Goal: Task Accomplishment & Management: Complete application form

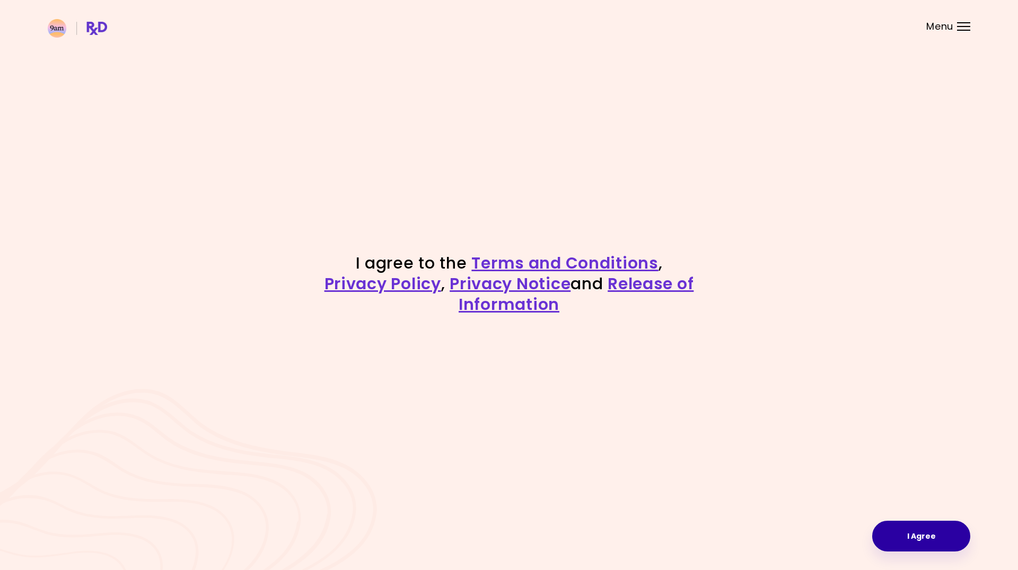
click at [914, 539] on button "I Agree" at bounding box center [921, 536] width 98 height 31
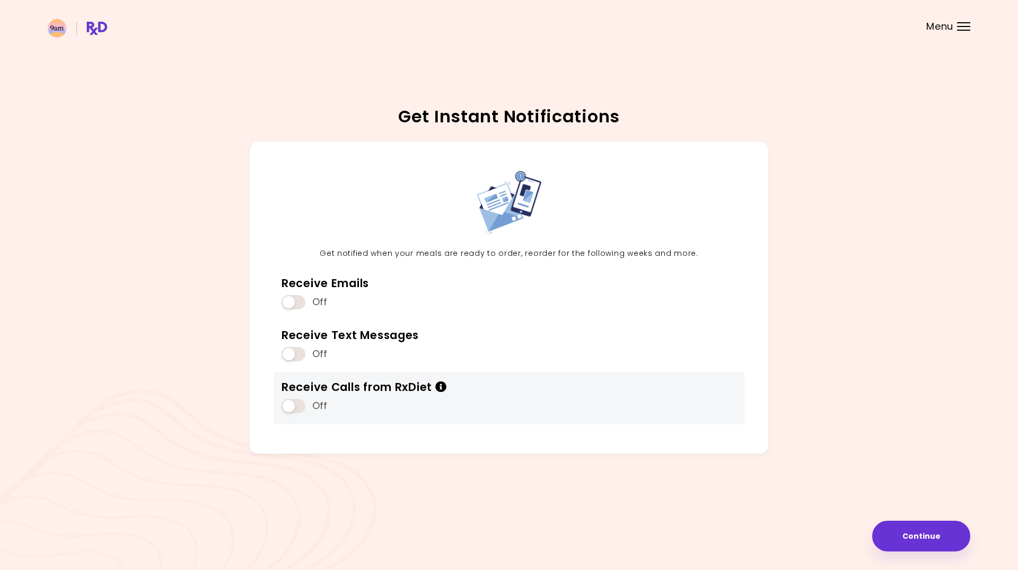
click at [444, 385] on icon "Info" at bounding box center [441, 387] width 12 height 11
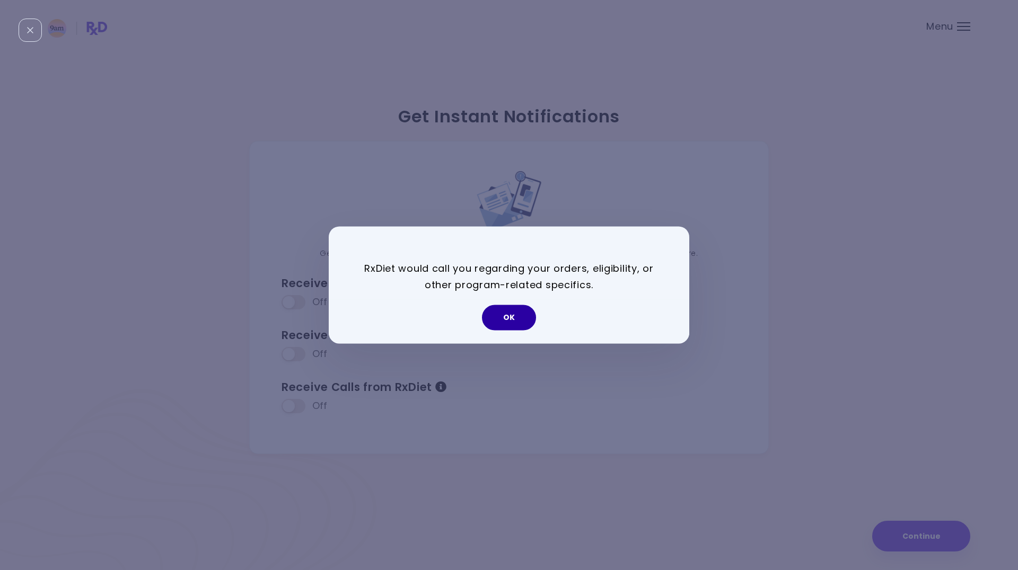
click at [513, 321] on button "OK" at bounding box center [509, 317] width 54 height 25
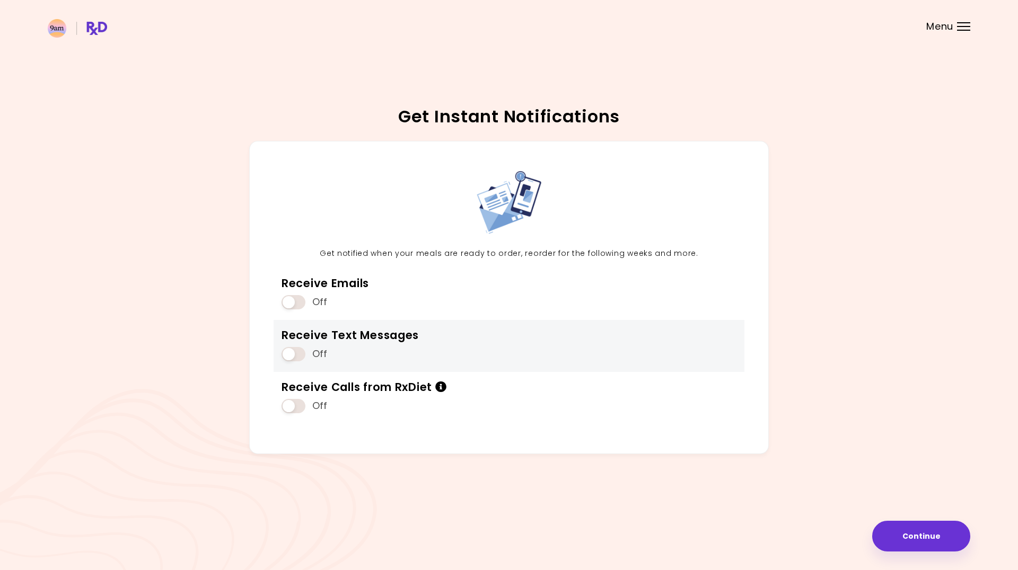
click at [289, 360] on span at bounding box center [294, 354] width 24 height 14
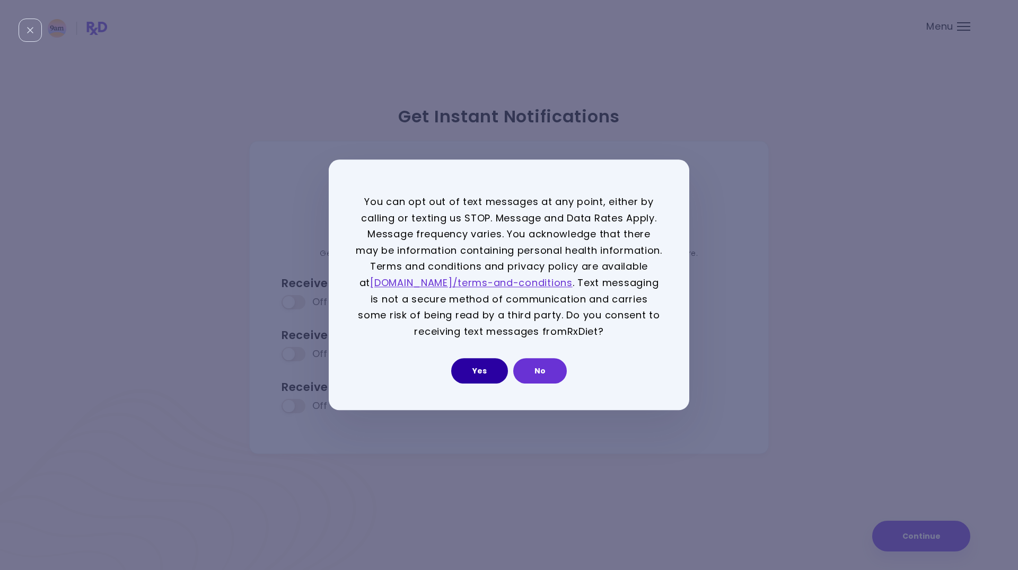
click at [478, 381] on button "Yes" at bounding box center [479, 371] width 57 height 25
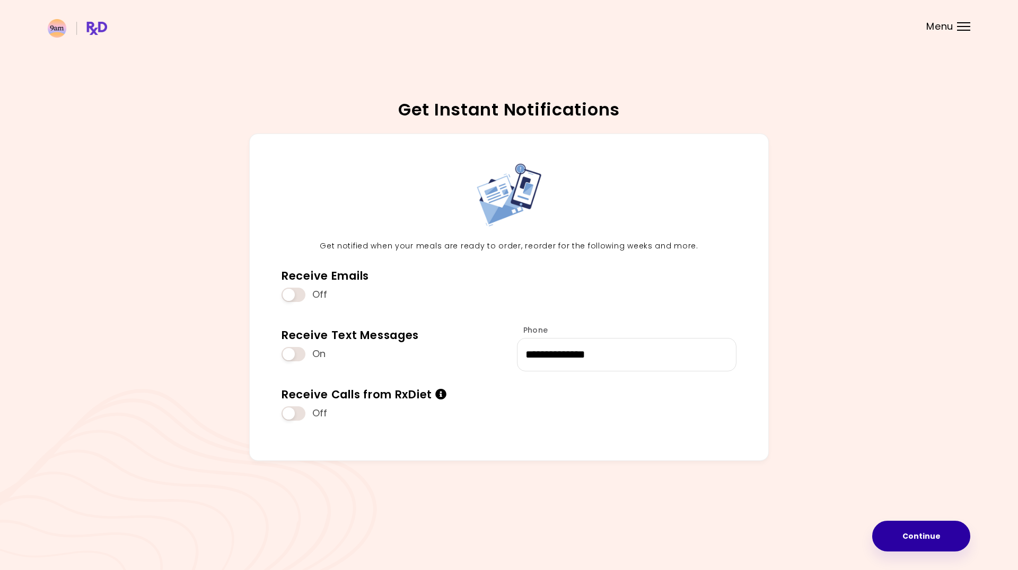
click at [923, 538] on button "Continue" at bounding box center [921, 536] width 98 height 31
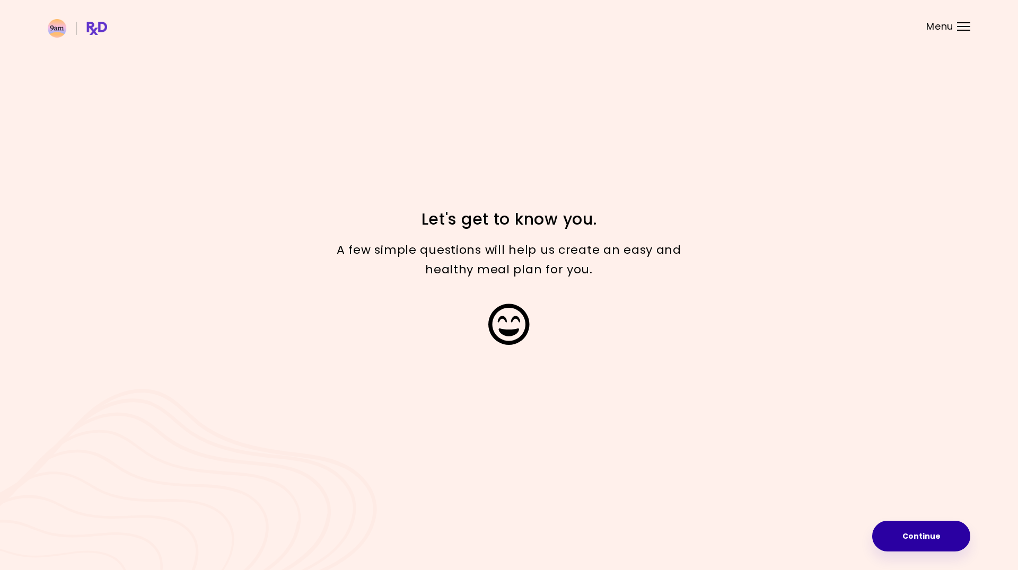
click at [915, 532] on button "Continue" at bounding box center [921, 536] width 98 height 31
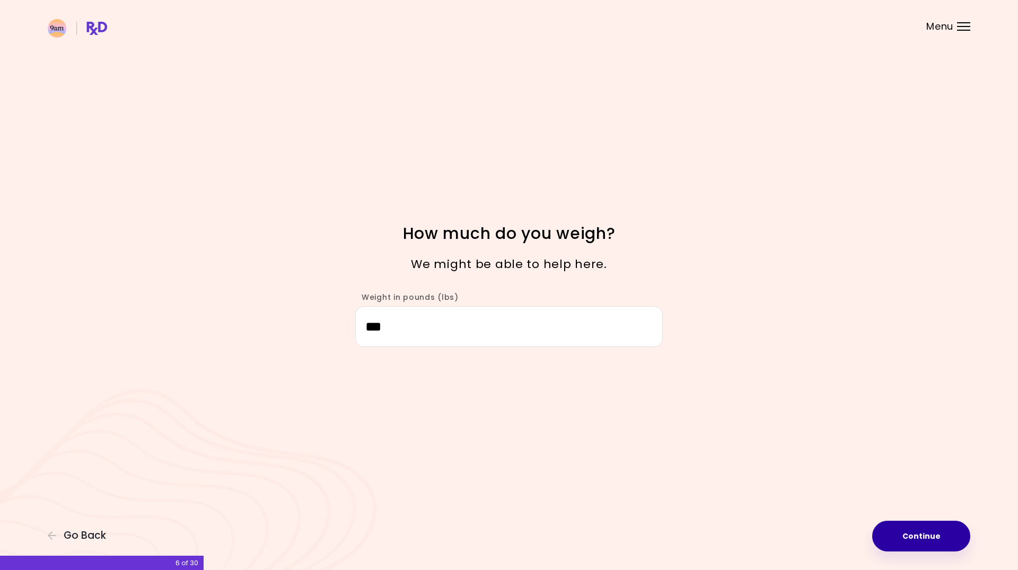
click at [908, 537] on button "Continue" at bounding box center [921, 536] width 98 height 31
select select "****"
click at [908, 537] on button "Continue" at bounding box center [921, 536] width 98 height 31
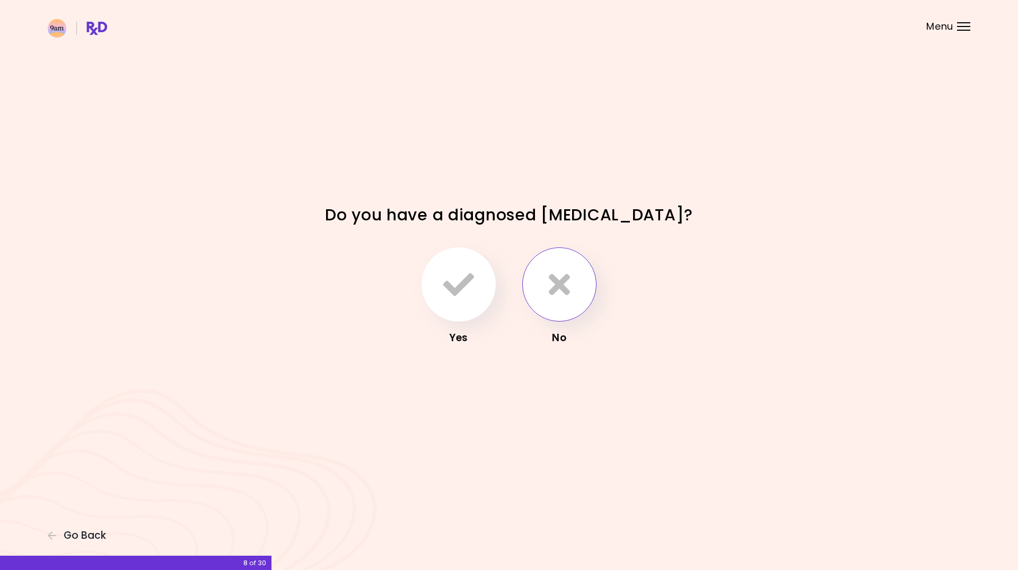
click at [566, 287] on icon "button" at bounding box center [559, 284] width 21 height 31
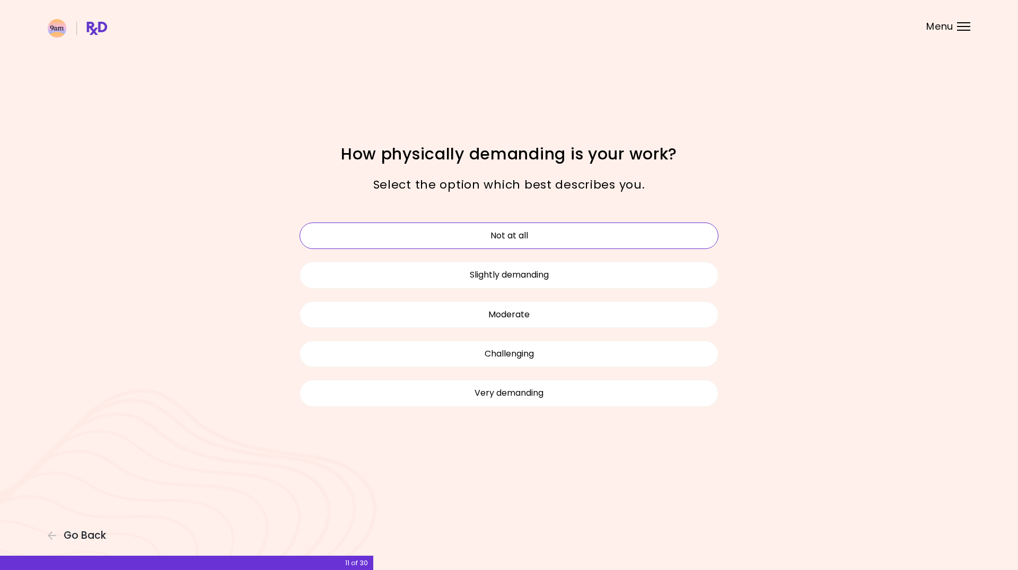
click at [526, 234] on button "Not at all" at bounding box center [509, 236] width 419 height 27
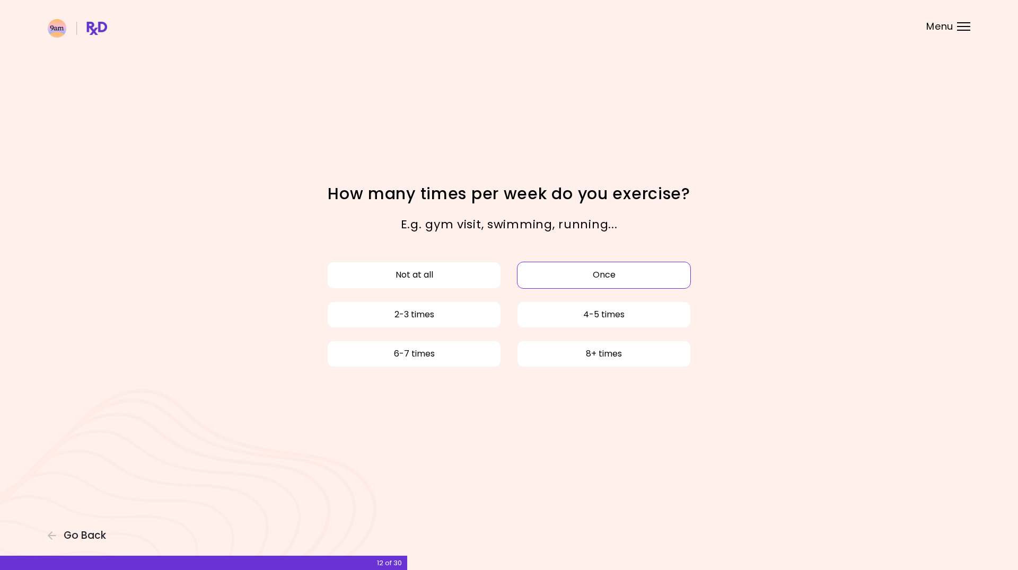
click at [628, 277] on button "Once" at bounding box center [604, 275] width 174 height 27
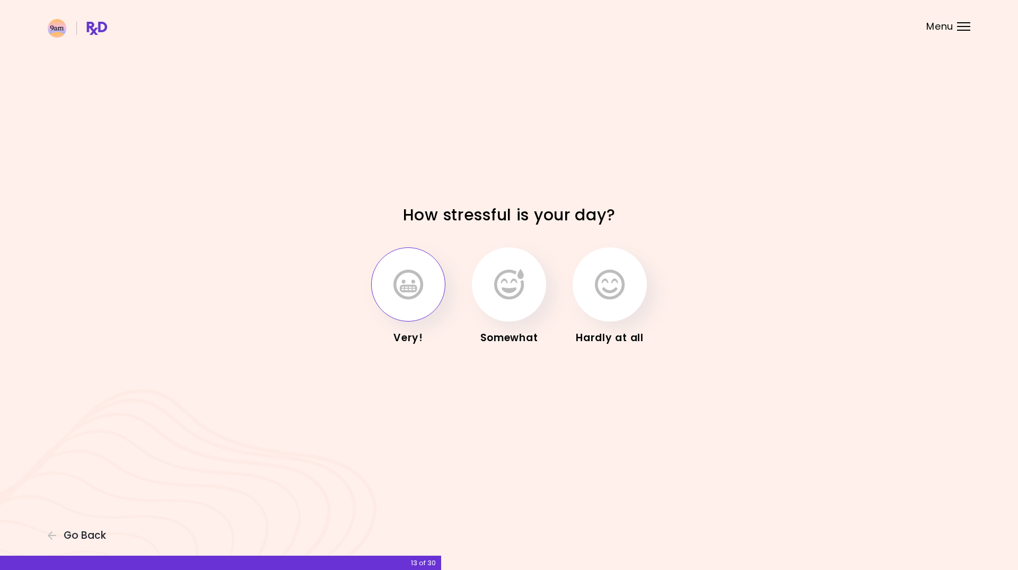
click at [431, 294] on button "button" at bounding box center [408, 285] width 74 height 74
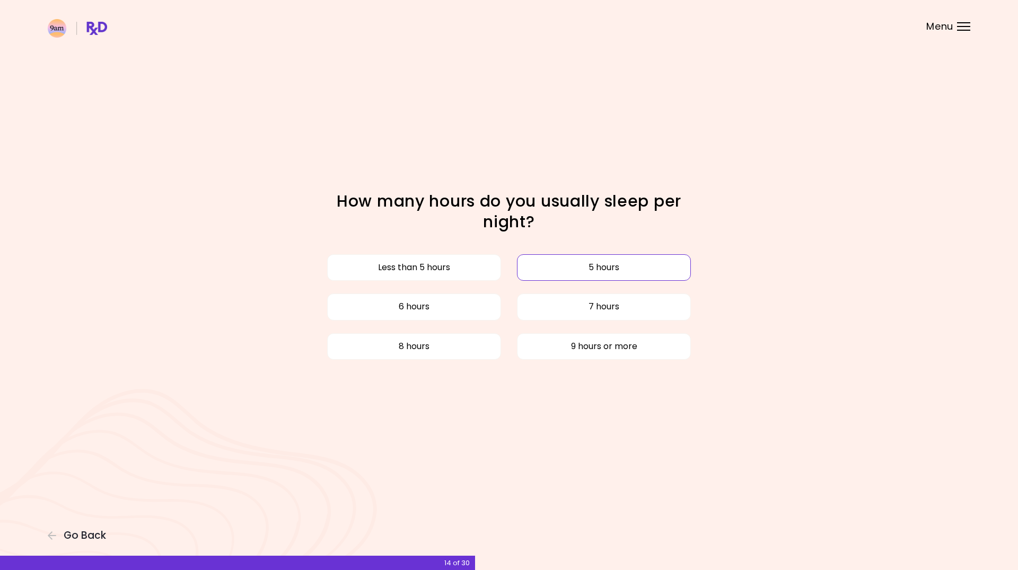
click at [582, 267] on button "5 hours" at bounding box center [604, 267] width 174 height 27
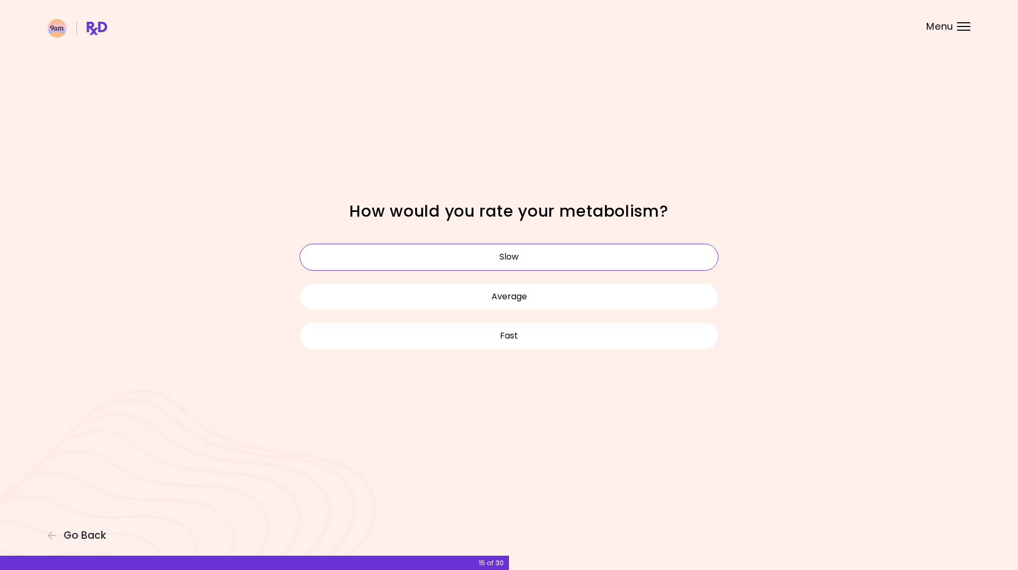
click at [534, 259] on button "Slow" at bounding box center [509, 257] width 419 height 27
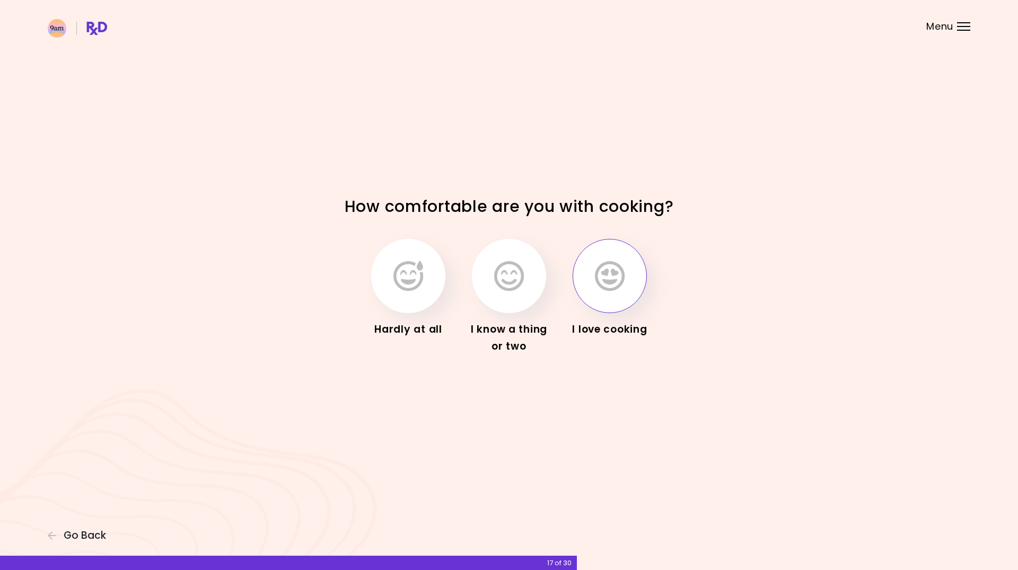
click at [613, 292] on button "button" at bounding box center [610, 276] width 74 height 74
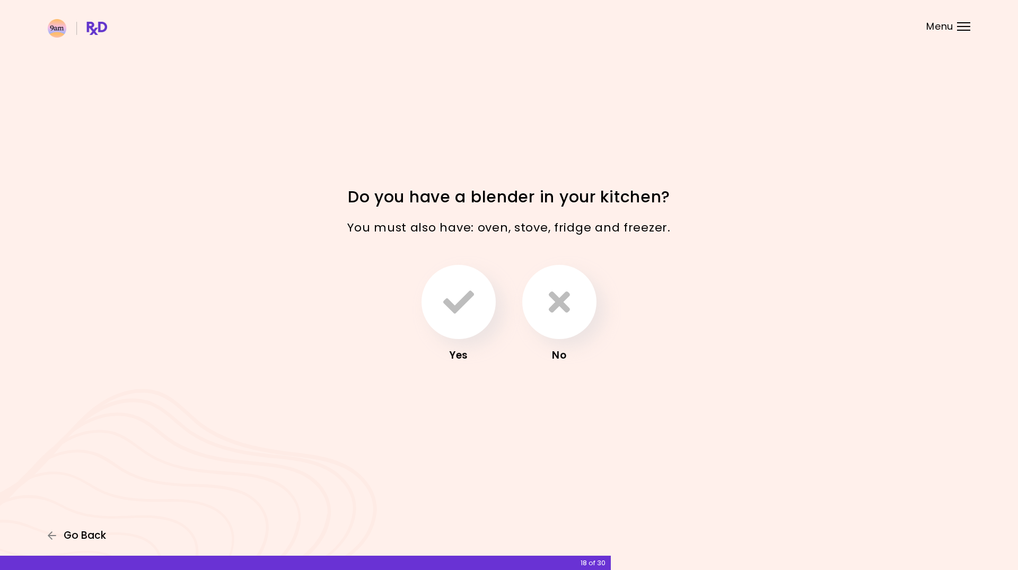
click at [79, 533] on span "Go Back" at bounding box center [85, 536] width 42 height 12
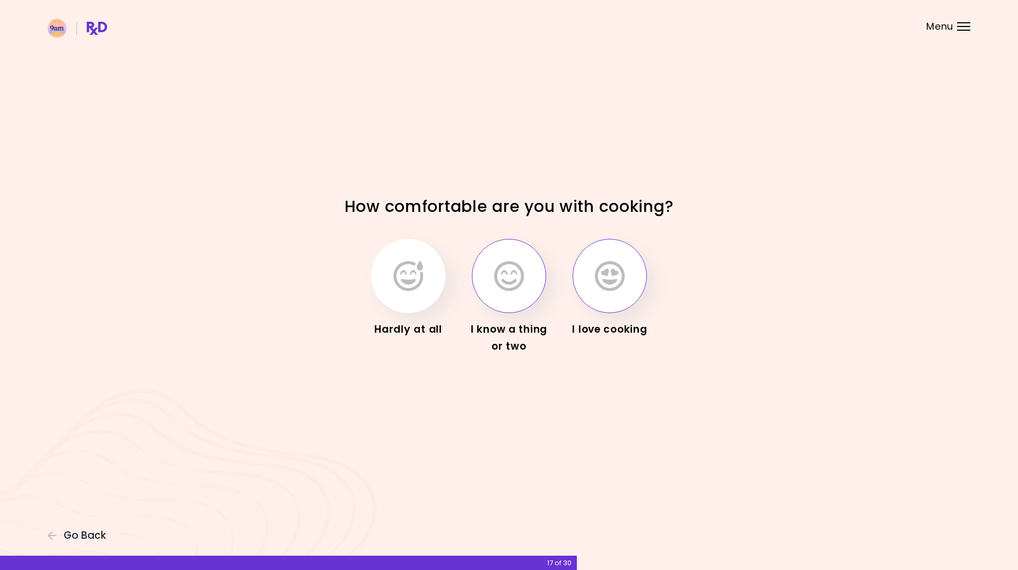
click at [507, 285] on icon "button" at bounding box center [509, 276] width 30 height 31
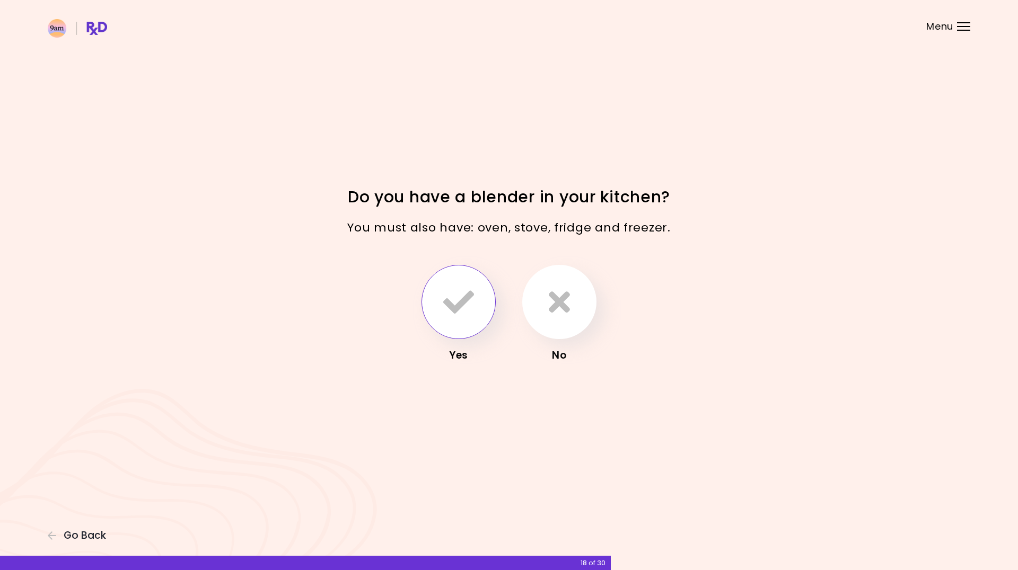
click at [453, 310] on icon "button" at bounding box center [458, 302] width 31 height 31
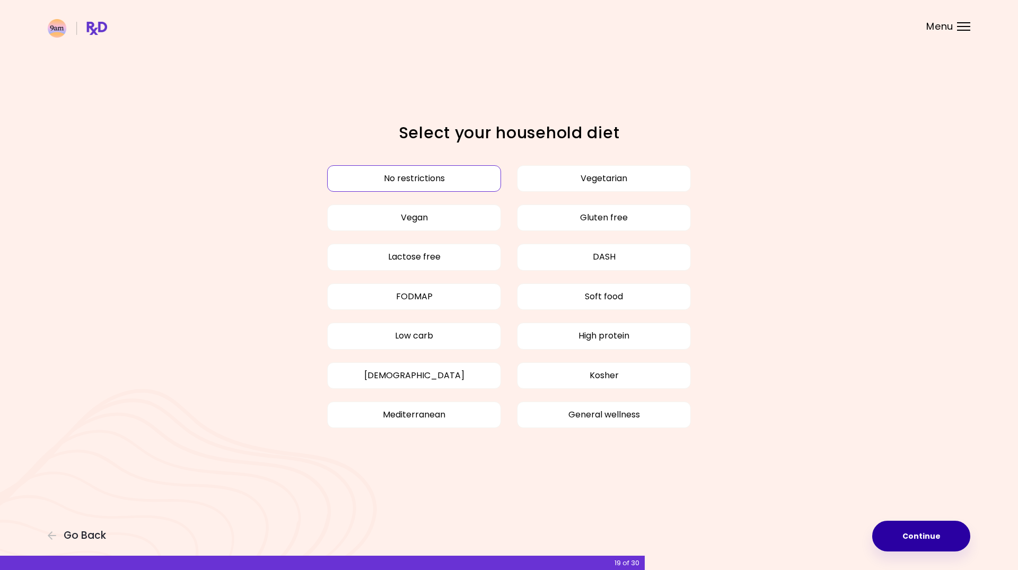
click at [903, 531] on button "Continue" at bounding box center [921, 536] width 98 height 31
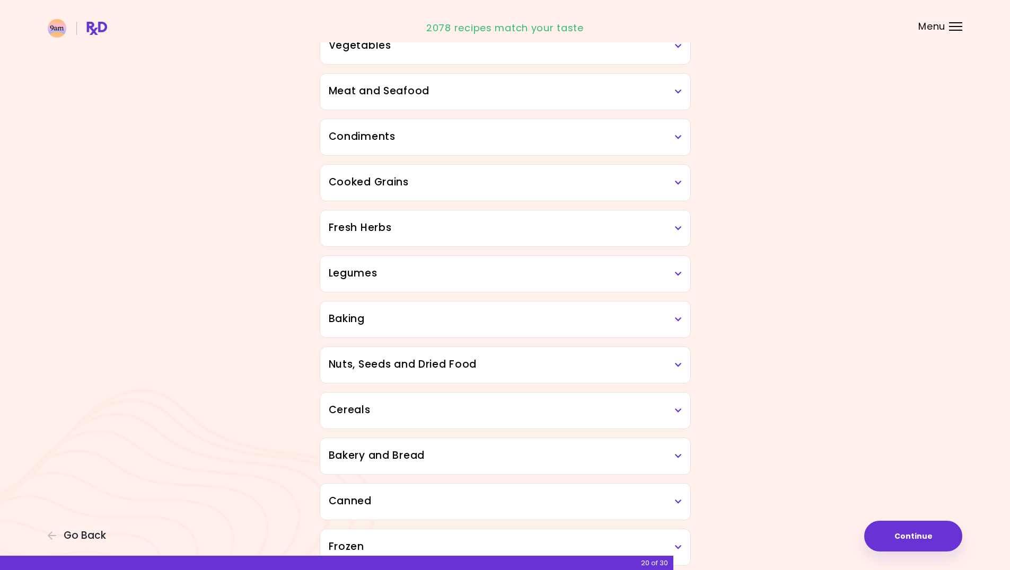
scroll to position [365, 0]
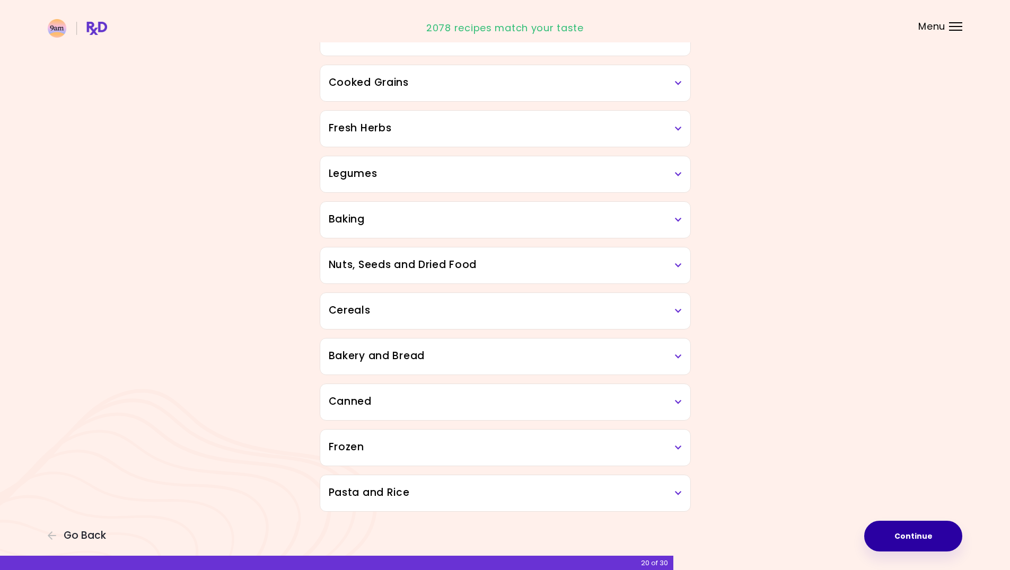
click at [908, 529] on button "Continue" at bounding box center [913, 536] width 98 height 31
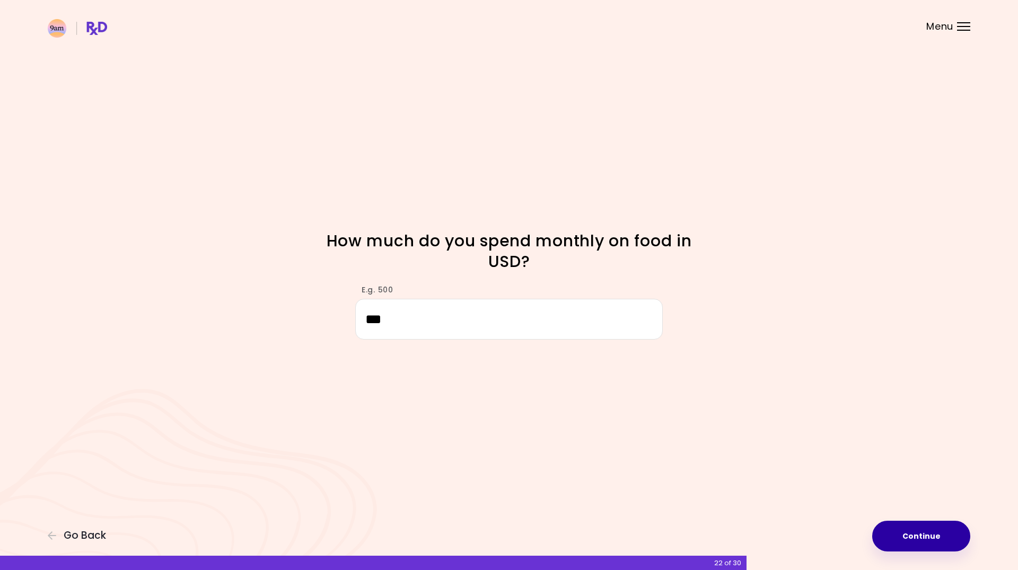
type input "***"
click at [938, 535] on button "Continue" at bounding box center [921, 536] width 98 height 31
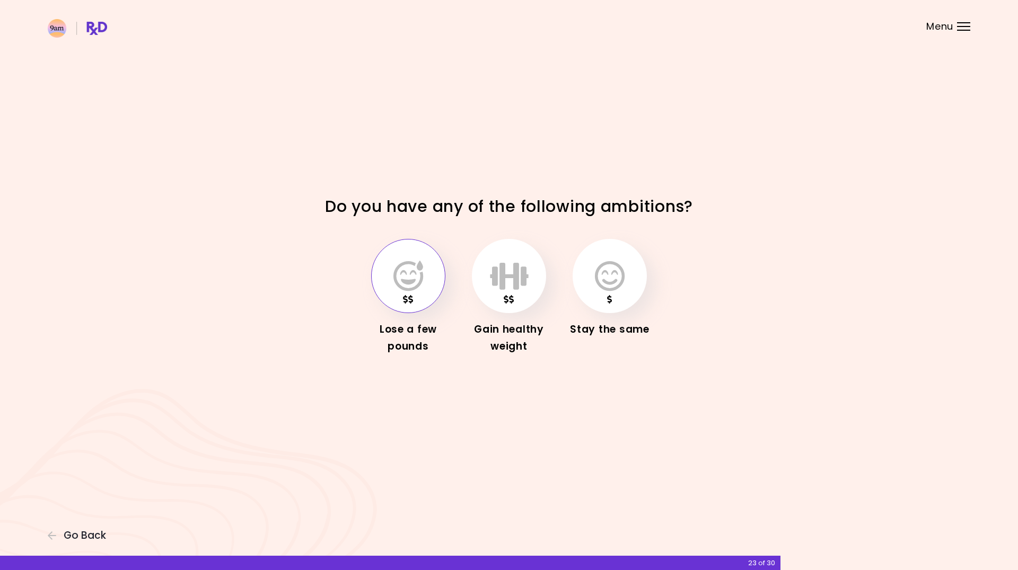
click at [414, 280] on icon "button" at bounding box center [408, 276] width 30 height 31
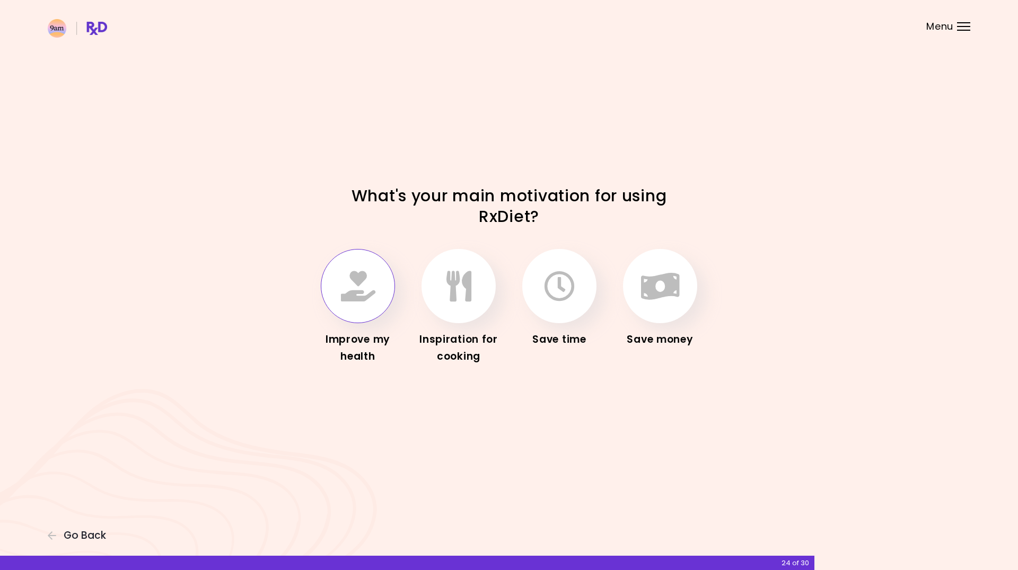
click at [359, 289] on icon "button" at bounding box center [358, 286] width 34 height 31
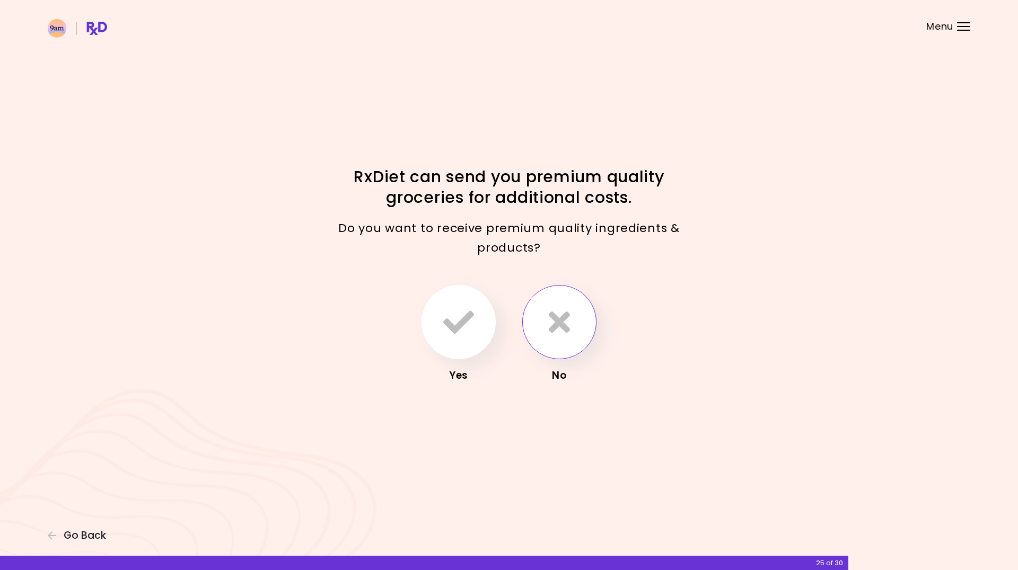
click at [562, 335] on icon "button" at bounding box center [559, 322] width 21 height 31
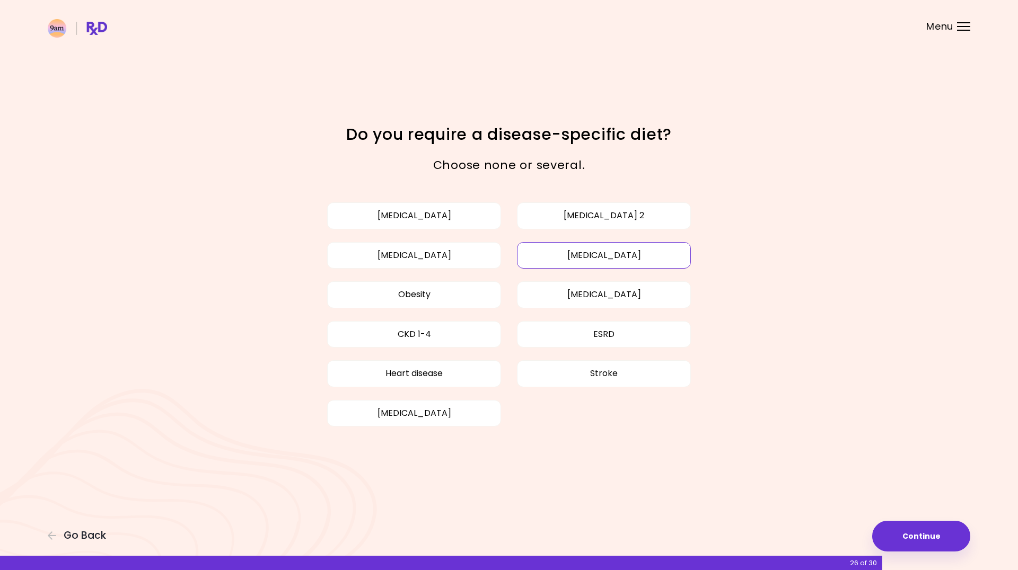
click at [560, 252] on button "[MEDICAL_DATA]" at bounding box center [604, 255] width 174 height 27
click at [454, 292] on button "Obesity" at bounding box center [414, 295] width 174 height 27
click at [933, 542] on button "Continue" at bounding box center [921, 536] width 98 height 31
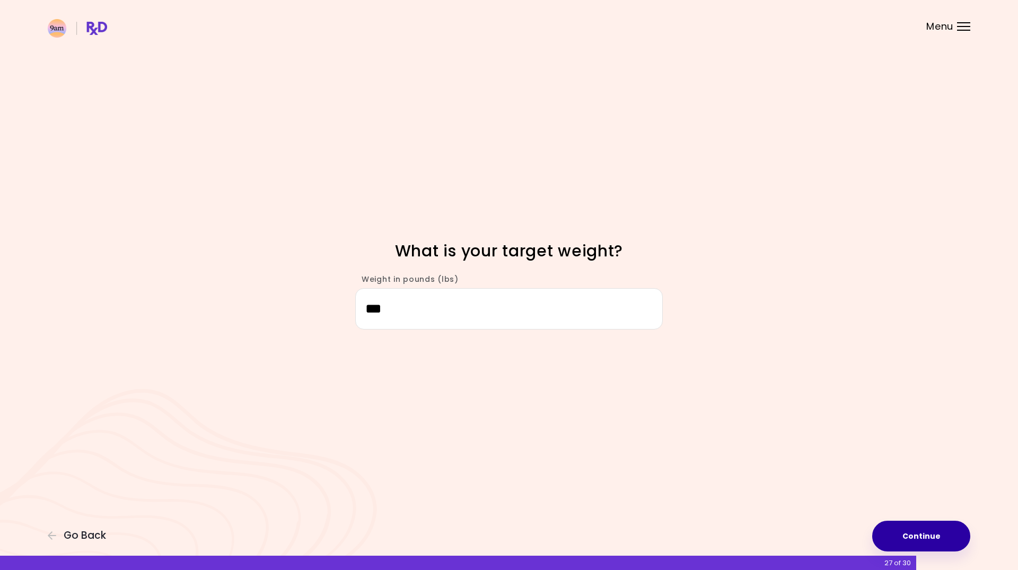
type input "***"
click at [949, 538] on button "Continue" at bounding box center [921, 536] width 98 height 31
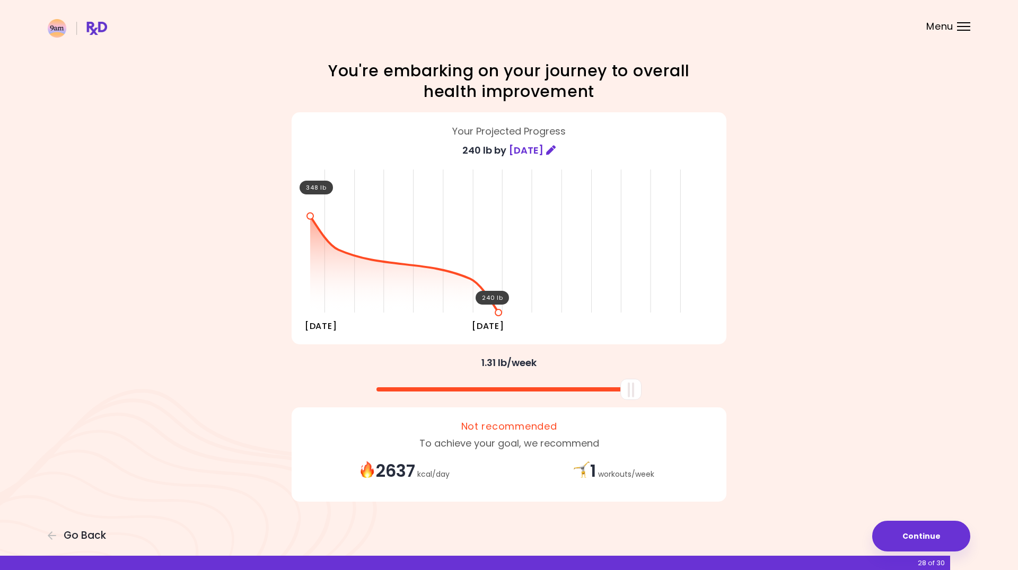
drag, startPoint x: 513, startPoint y: 400, endPoint x: 673, endPoint y: 394, distance: 160.2
click at [670, 395] on div at bounding box center [508, 386] width 445 height 28
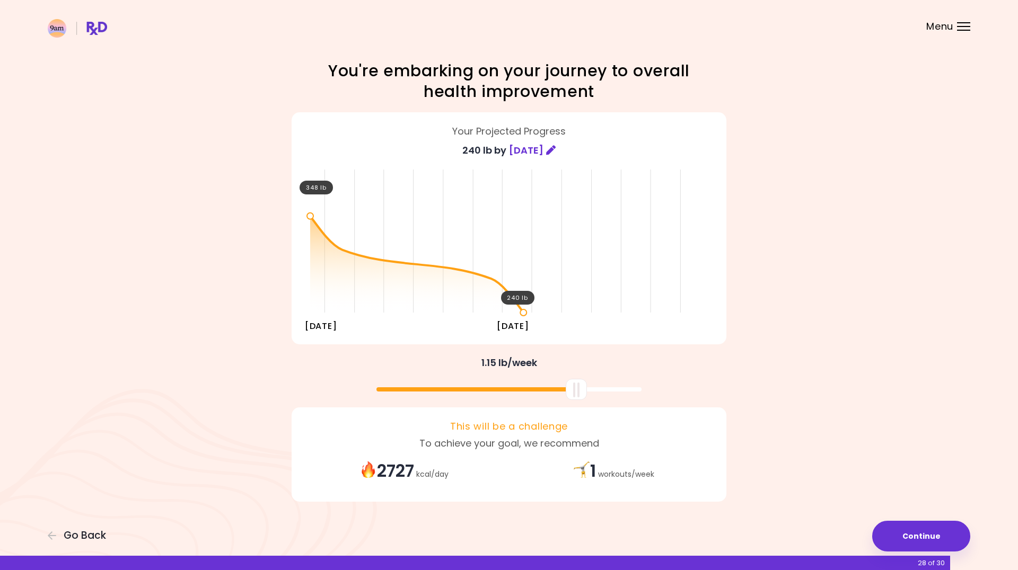
drag, startPoint x: 637, startPoint y: 391, endPoint x: 582, endPoint y: 394, distance: 54.7
click at [582, 394] on div at bounding box center [576, 389] width 21 height 21
click at [936, 531] on button "Continue" at bounding box center [921, 536] width 98 height 31
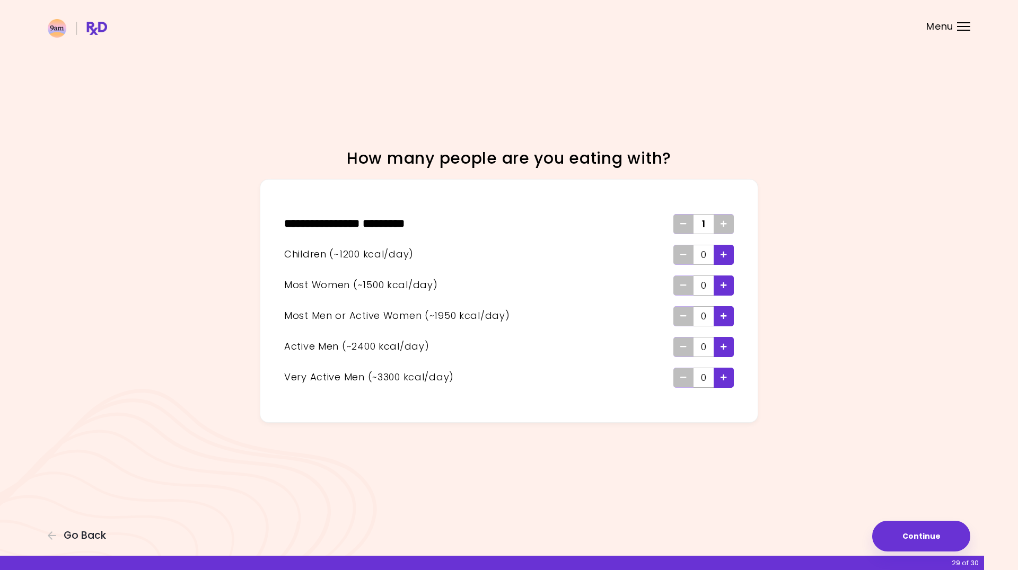
click at [725, 256] on icon "Add - Child" at bounding box center [723, 254] width 6 height 7
click at [726, 286] on icon "Add - Woman" at bounding box center [723, 285] width 6 height 7
click at [942, 537] on button "Continue" at bounding box center [921, 536] width 98 height 31
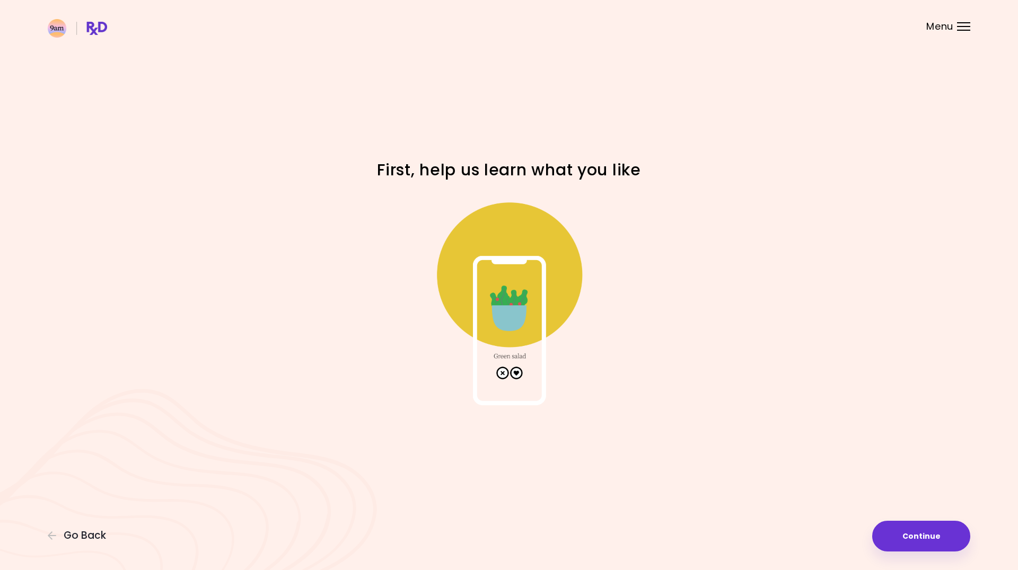
click at [508, 298] on img at bounding box center [509, 300] width 212 height 212
click at [506, 333] on img at bounding box center [509, 300] width 212 height 212
click at [510, 374] on img at bounding box center [509, 300] width 212 height 212
click at [517, 373] on img at bounding box center [509, 300] width 212 height 212
click at [914, 531] on button "Continue" at bounding box center [921, 536] width 98 height 31
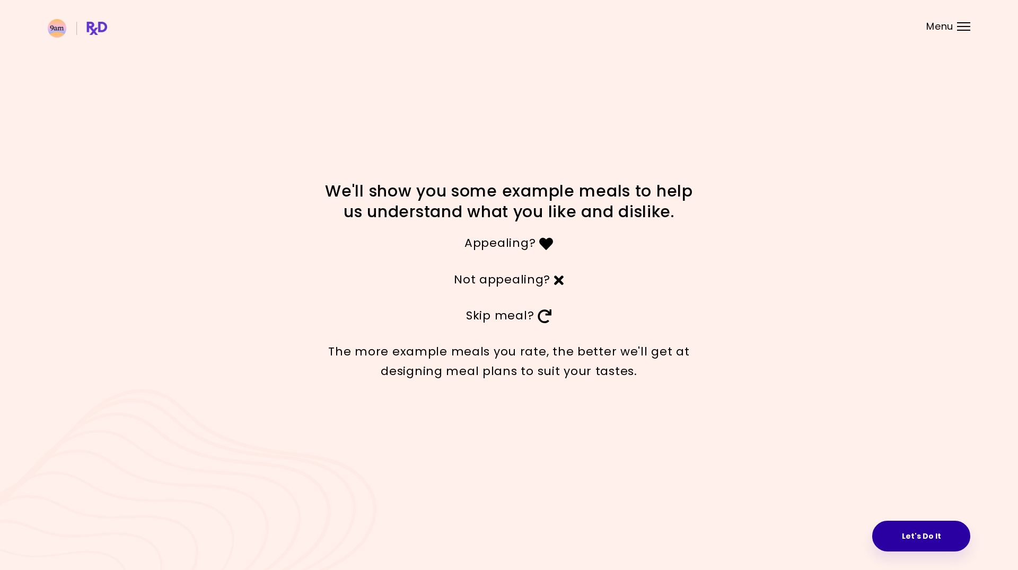
click at [901, 537] on button "Let's Do It" at bounding box center [921, 536] width 98 height 31
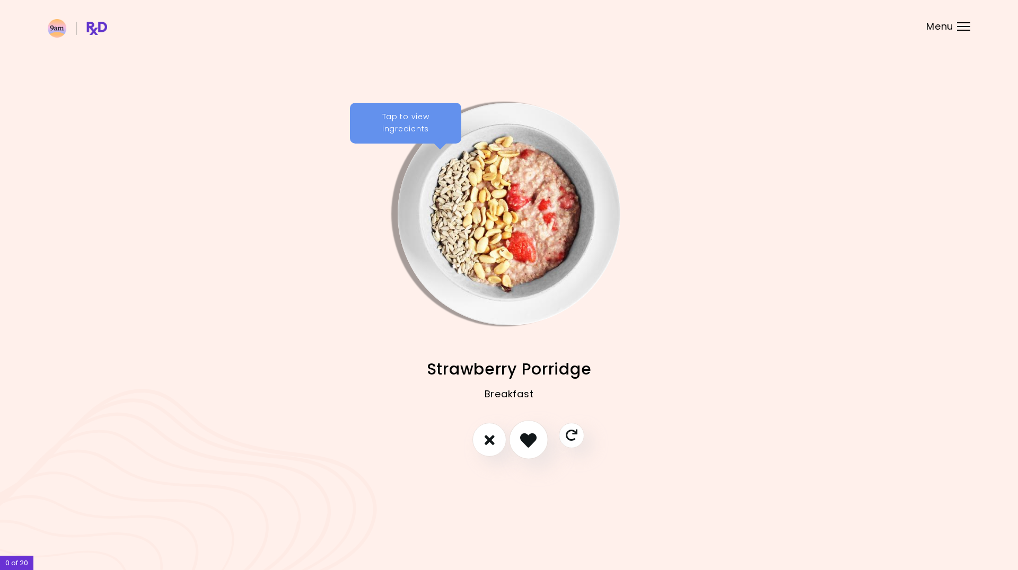
click at [532, 447] on icon "I like this recipe" at bounding box center [528, 440] width 16 height 16
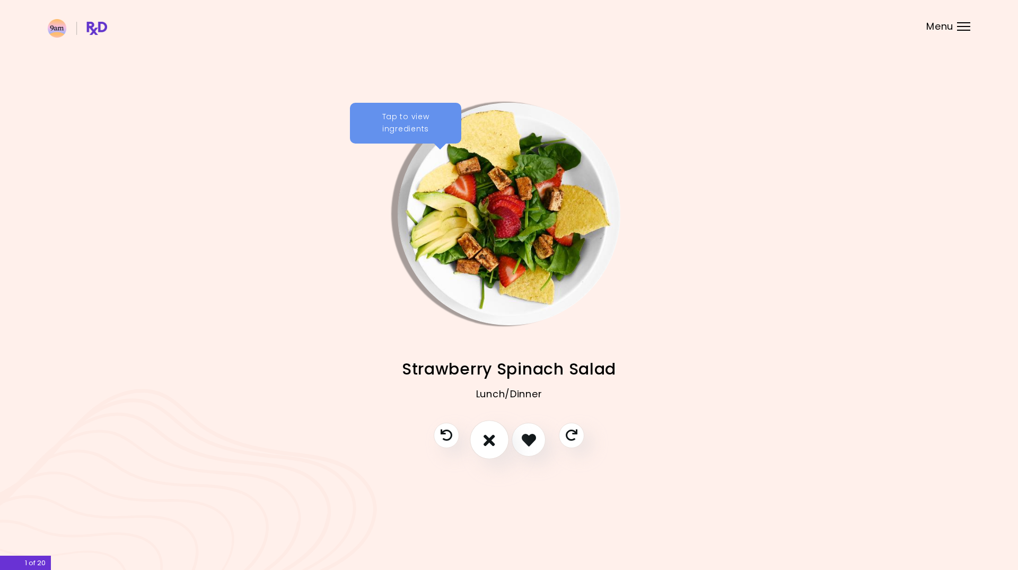
click at [487, 447] on icon "I don't like this recipe" at bounding box center [489, 440] width 12 height 16
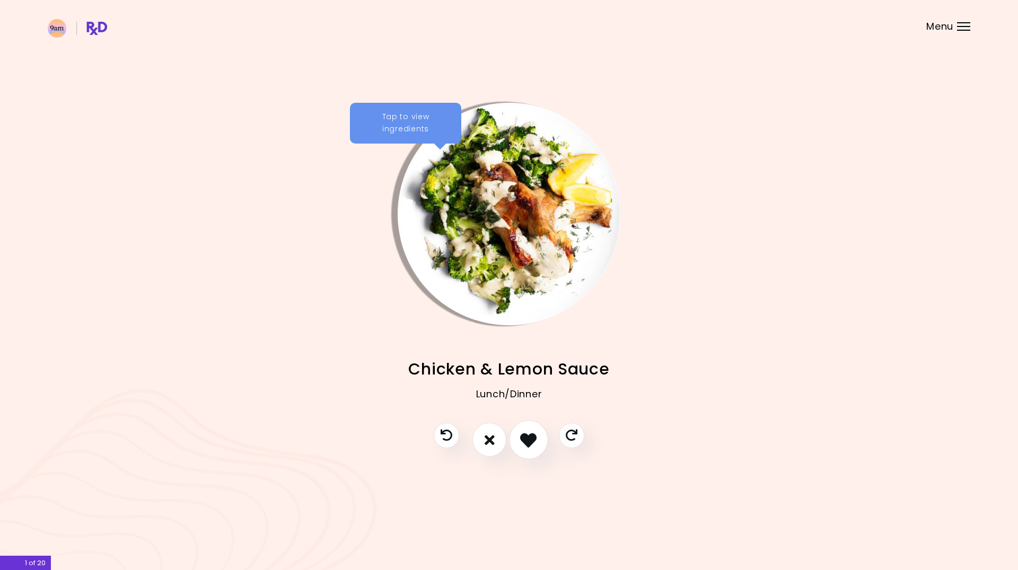
click at [527, 445] on icon "I like this recipe" at bounding box center [528, 440] width 16 height 16
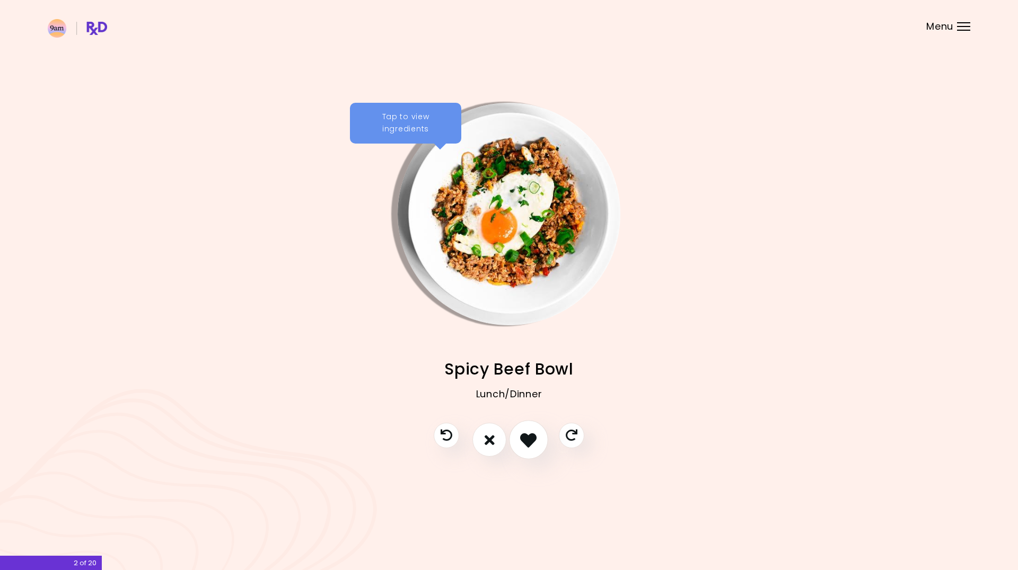
click at [531, 443] on icon "I like this recipe" at bounding box center [528, 440] width 16 height 16
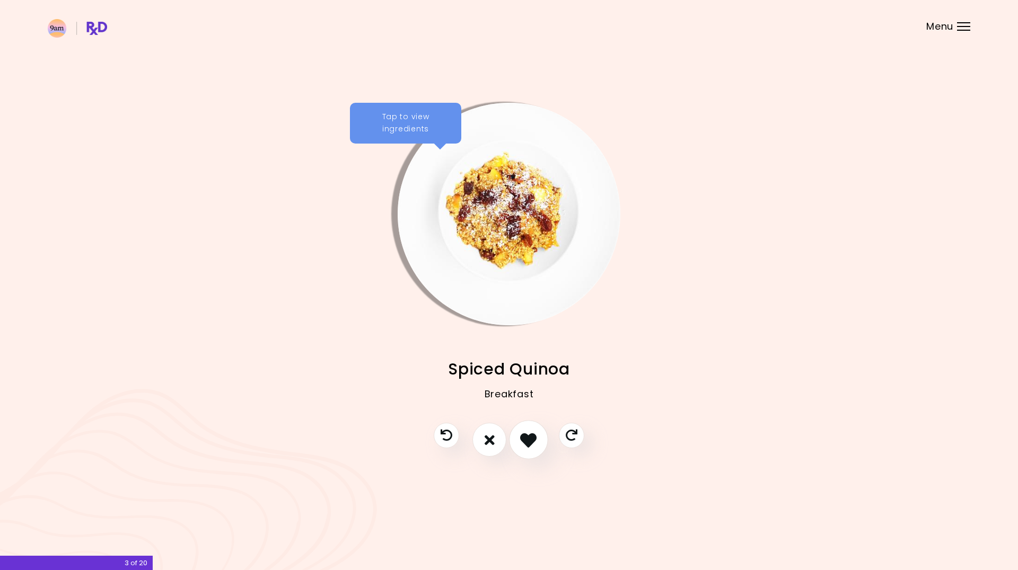
click at [531, 443] on icon "I like this recipe" at bounding box center [528, 440] width 16 height 16
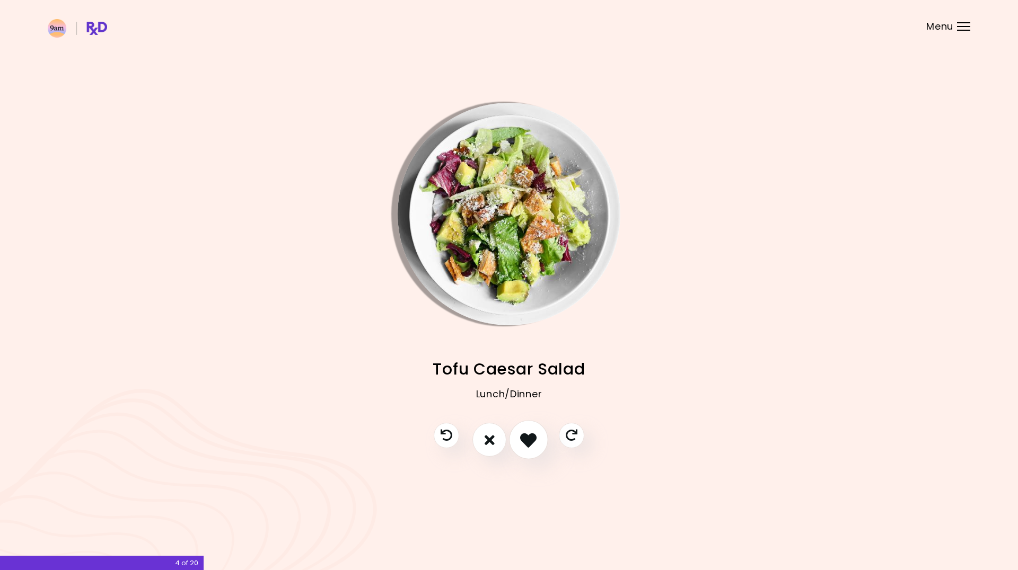
click at [531, 442] on icon "I like this recipe" at bounding box center [528, 440] width 16 height 16
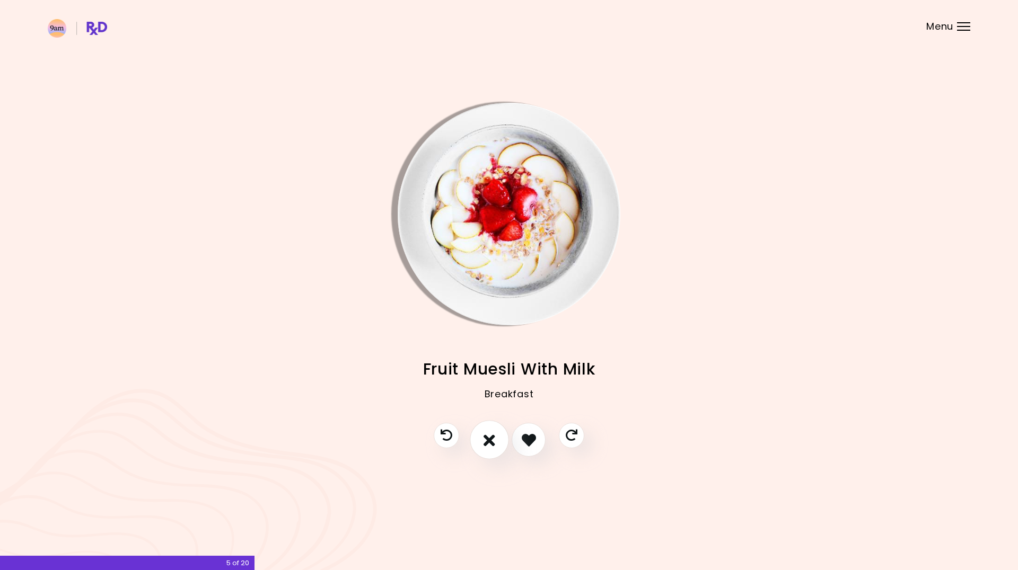
click at [495, 442] on icon "I don't like this recipe" at bounding box center [489, 440] width 12 height 16
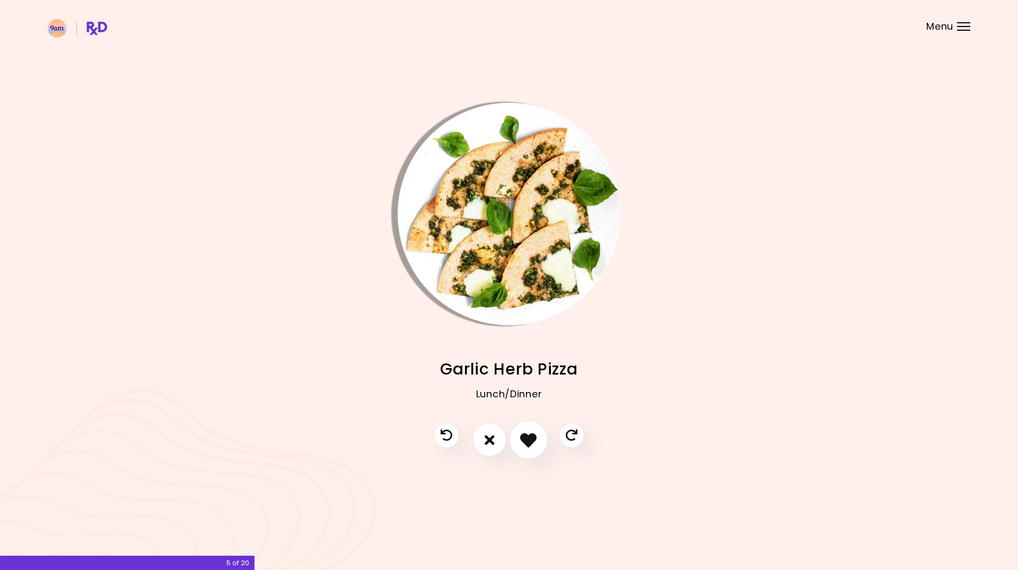
click at [522, 438] on icon "I like this recipe" at bounding box center [528, 440] width 16 height 16
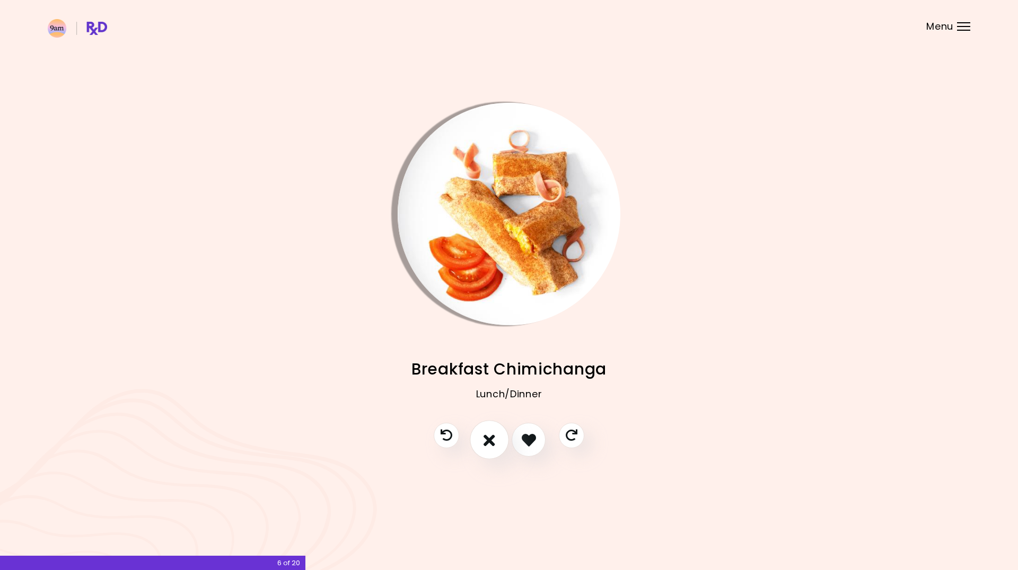
click at [494, 435] on icon "I don't like this recipe" at bounding box center [489, 440] width 12 height 16
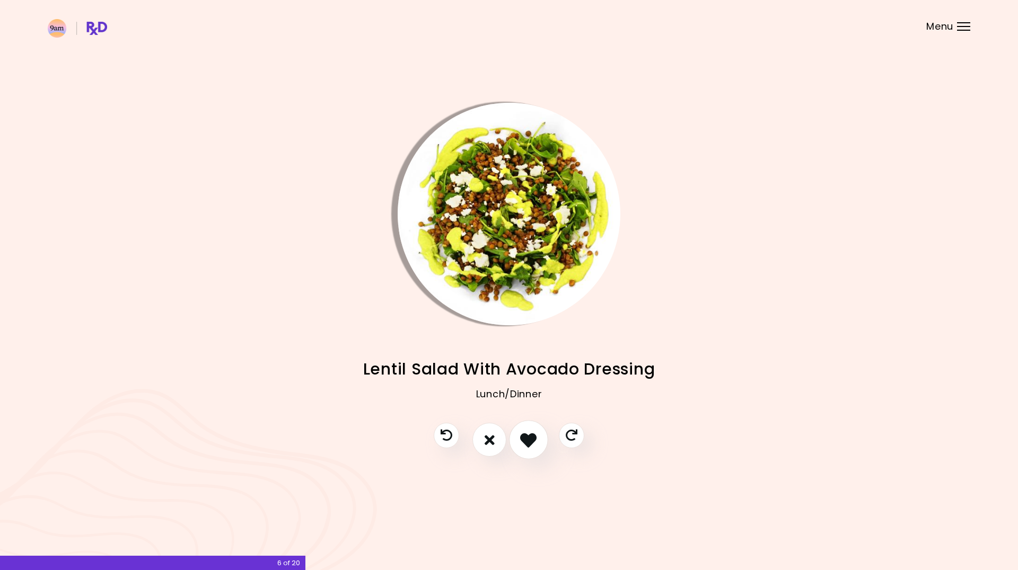
click at [532, 442] on icon "I like this recipe" at bounding box center [528, 440] width 16 height 16
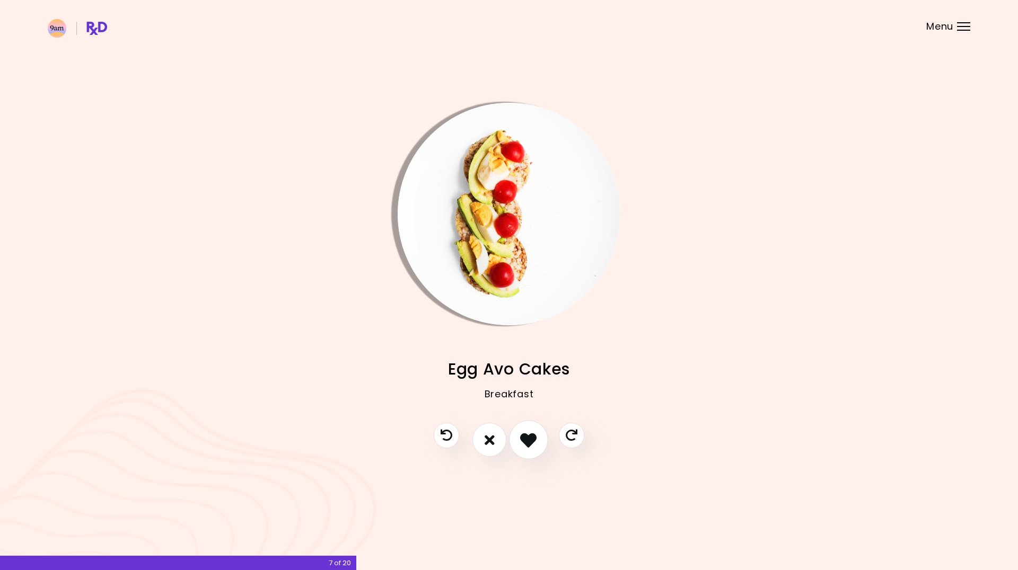
click at [532, 441] on icon "I like this recipe" at bounding box center [528, 440] width 16 height 16
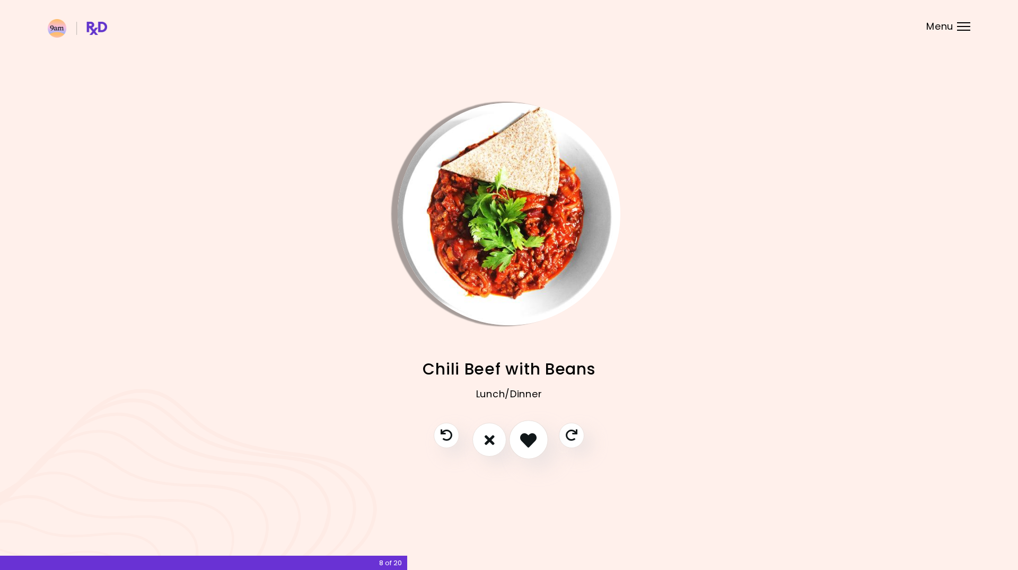
click at [532, 441] on icon "I like this recipe" at bounding box center [528, 440] width 16 height 16
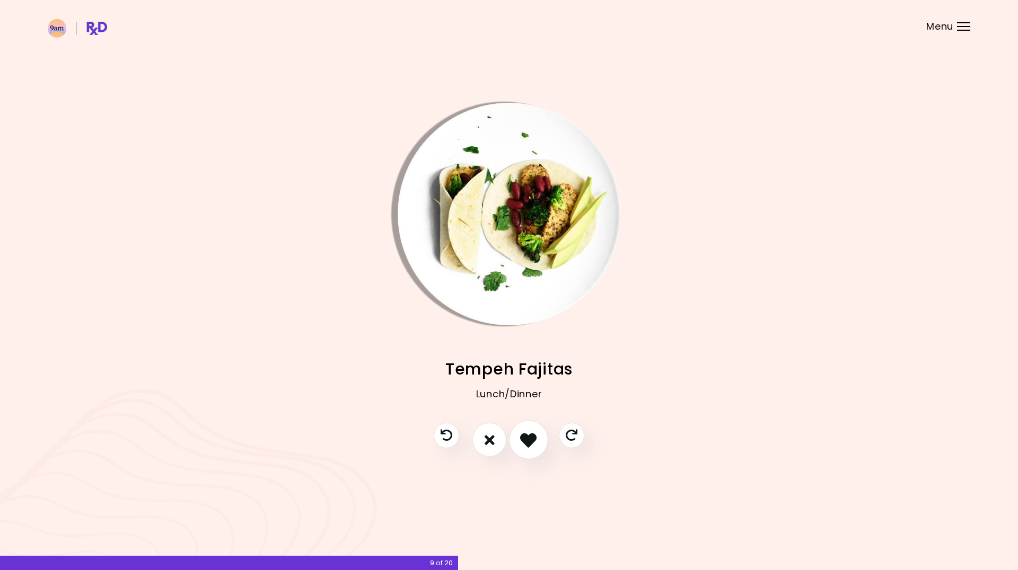
click at [532, 441] on icon "I like this recipe" at bounding box center [528, 440] width 16 height 16
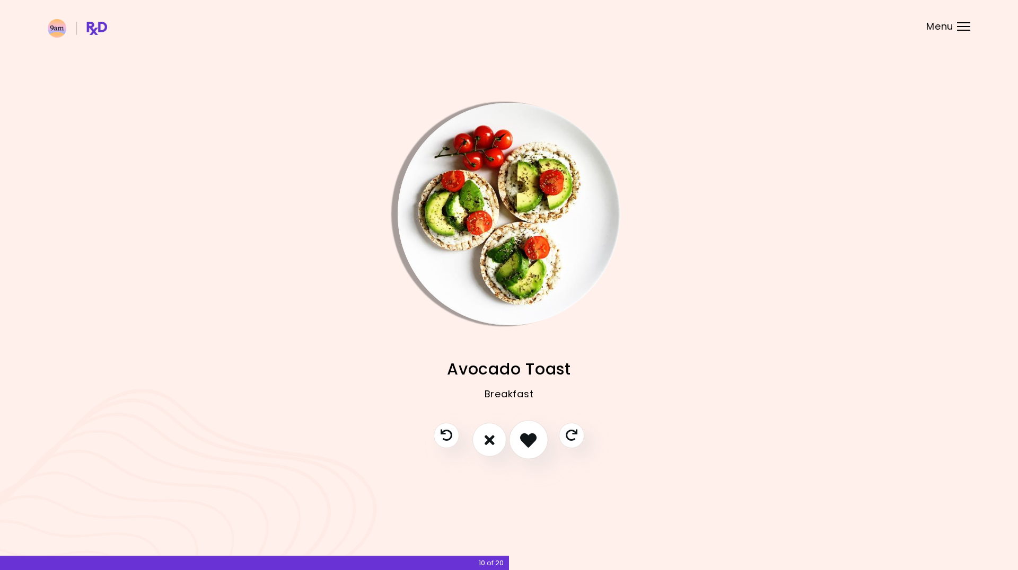
click at [532, 441] on icon "I like this recipe" at bounding box center [528, 440] width 16 height 16
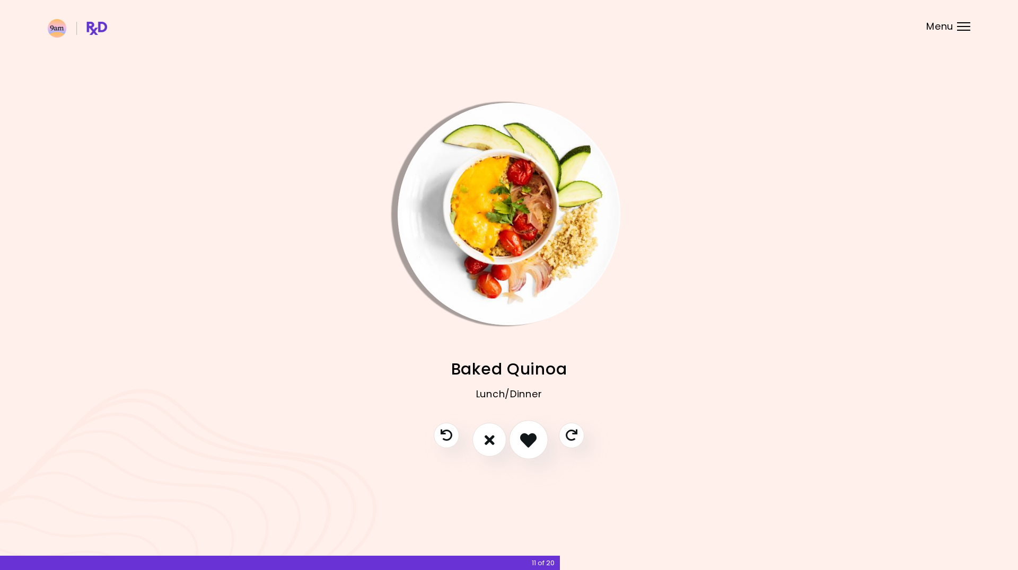
click at [532, 441] on icon "I like this recipe" at bounding box center [528, 440] width 16 height 16
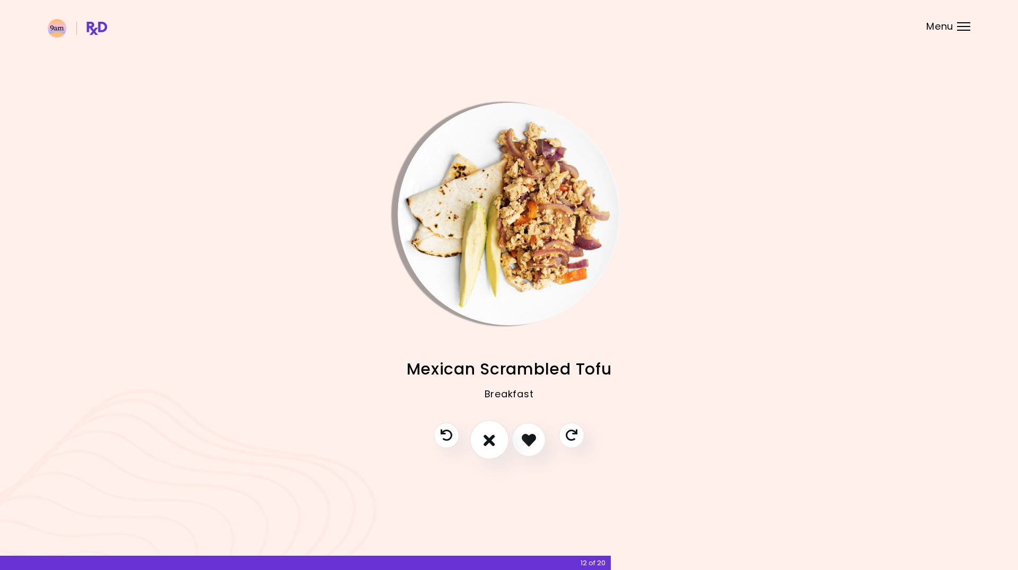
click at [497, 442] on button "I don't like this recipe" at bounding box center [489, 440] width 39 height 39
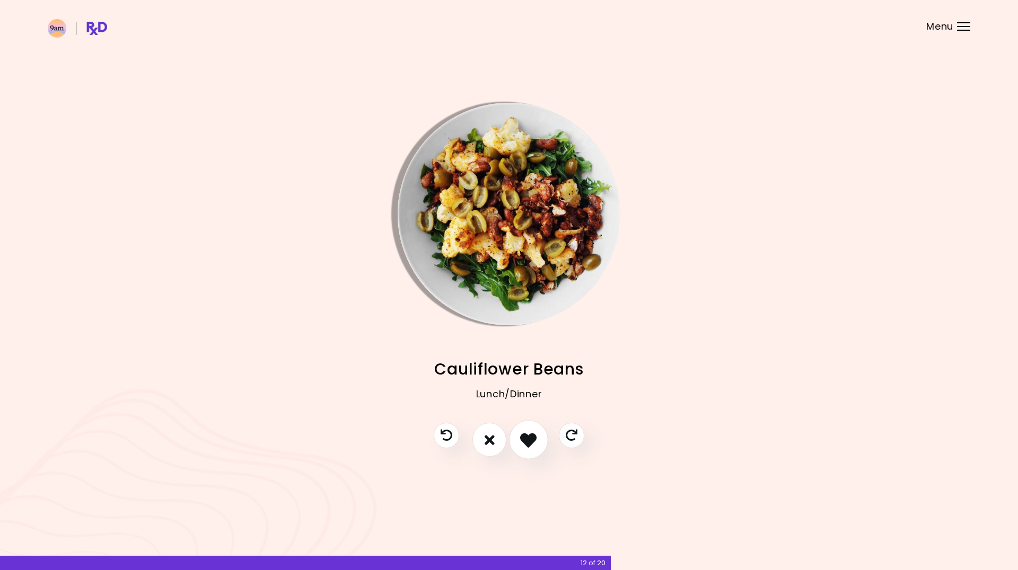
click at [531, 438] on icon "I like this recipe" at bounding box center [528, 440] width 16 height 16
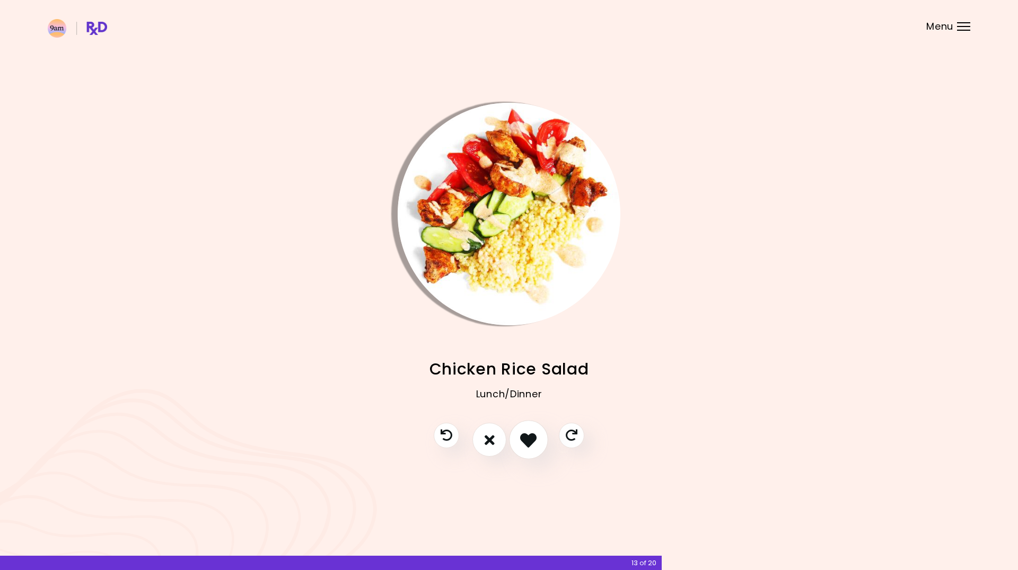
click at [531, 438] on icon "I like this recipe" at bounding box center [528, 440] width 16 height 16
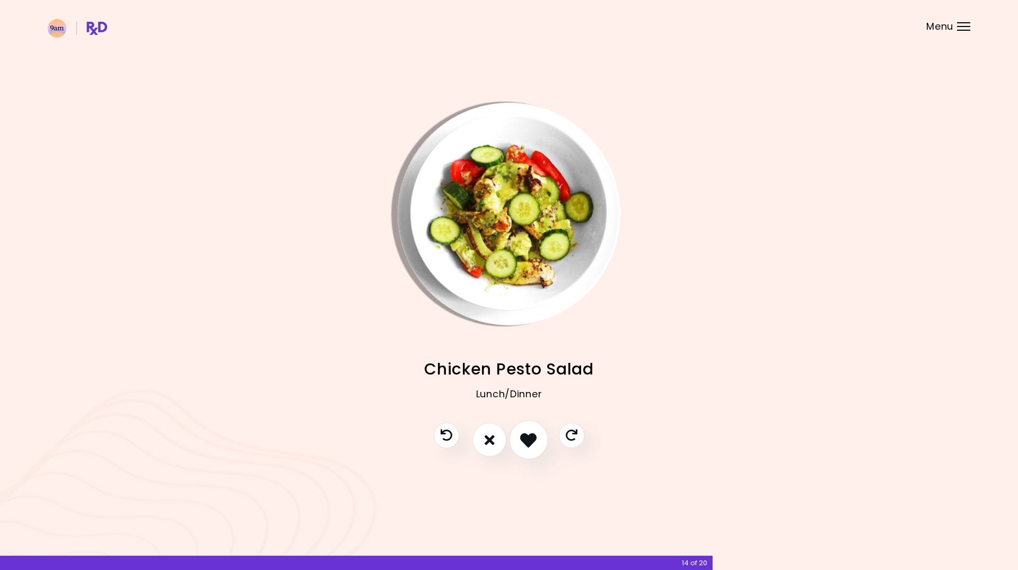
click at [531, 438] on icon "I like this recipe" at bounding box center [528, 440] width 16 height 16
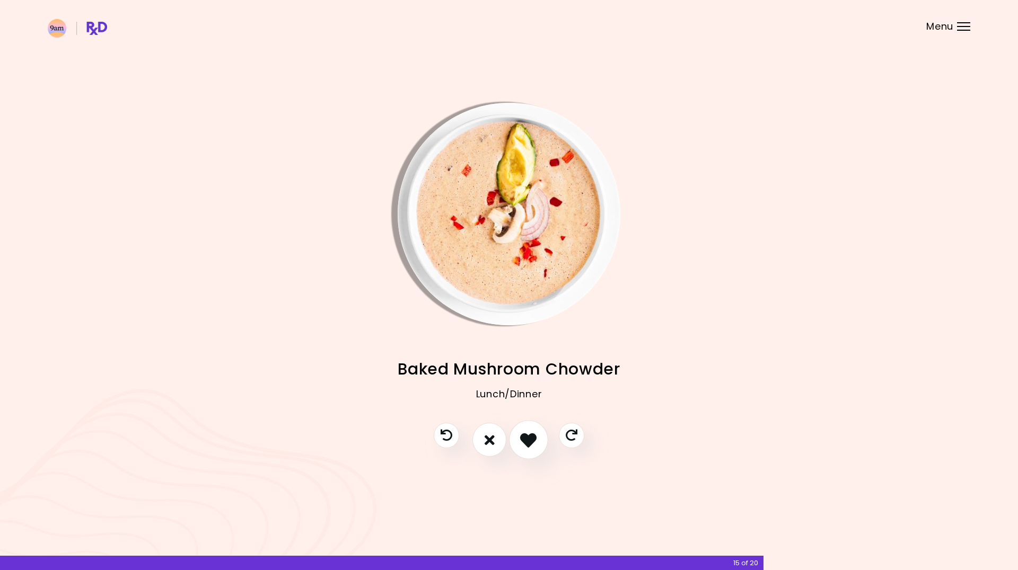
click at [531, 438] on icon "I like this recipe" at bounding box center [528, 440] width 16 height 16
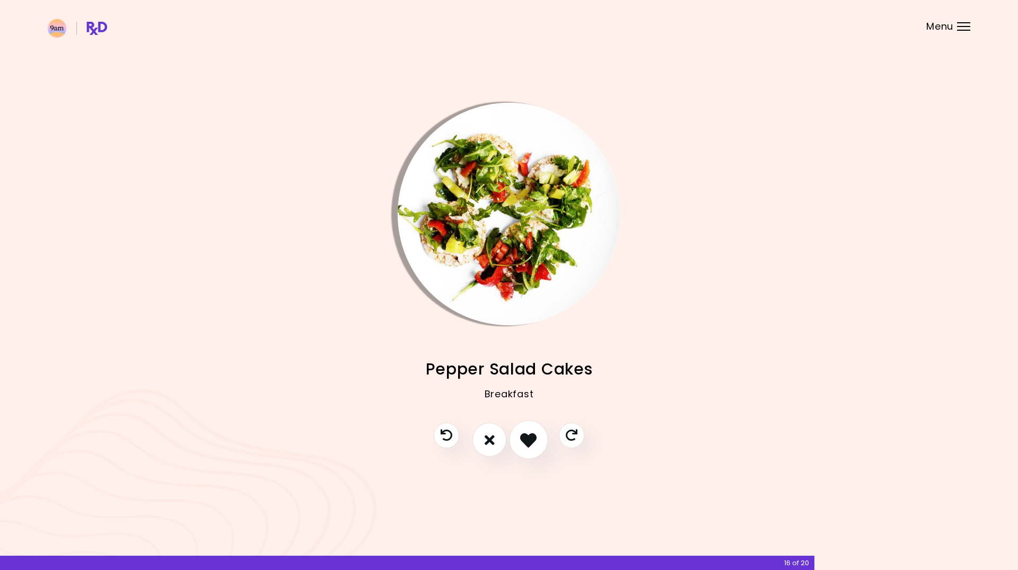
click at [531, 438] on icon "I like this recipe" at bounding box center [528, 440] width 16 height 16
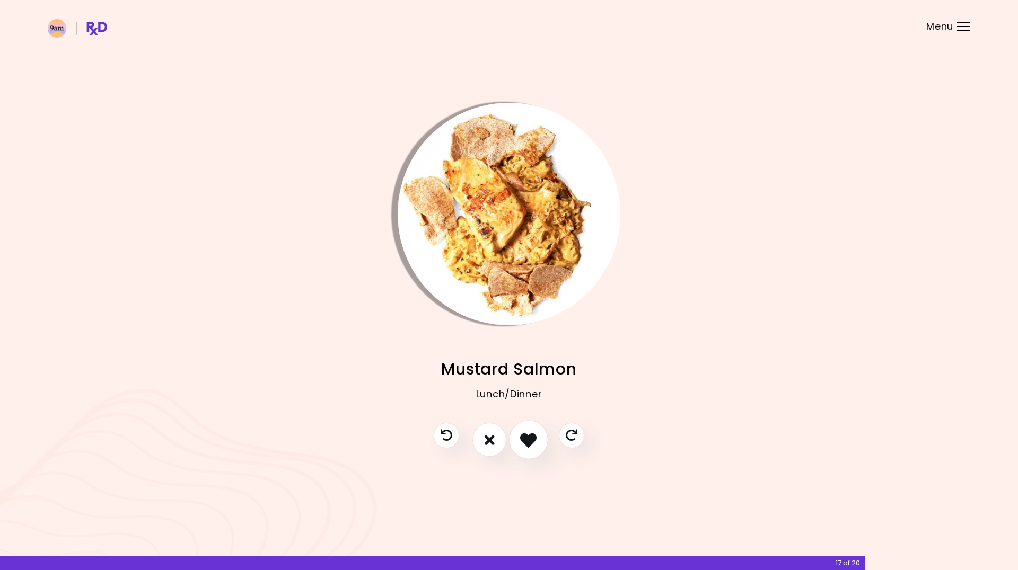
click at [531, 438] on icon "I like this recipe" at bounding box center [528, 440] width 16 height 16
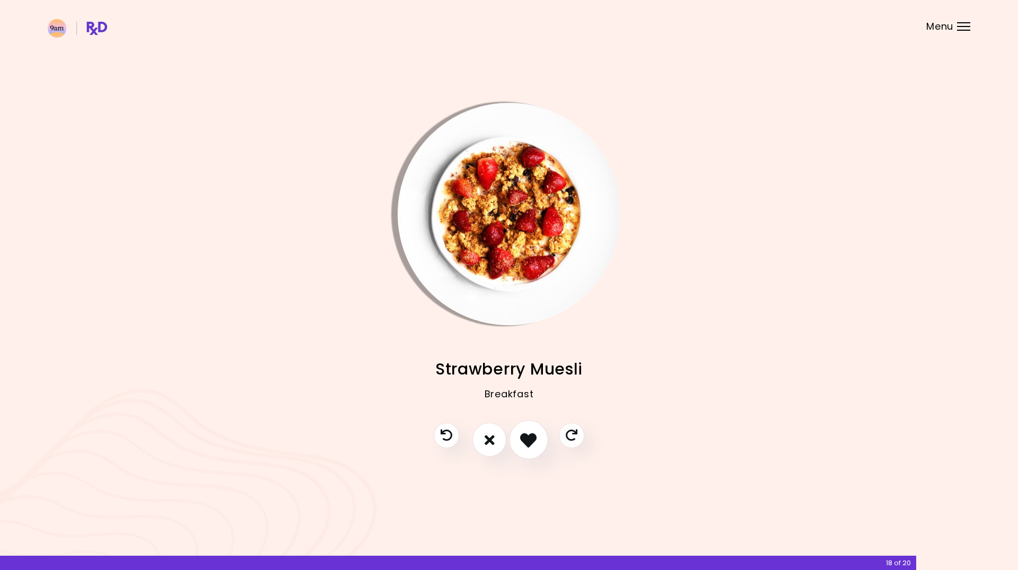
click at [531, 438] on icon "I like this recipe" at bounding box center [528, 440] width 16 height 16
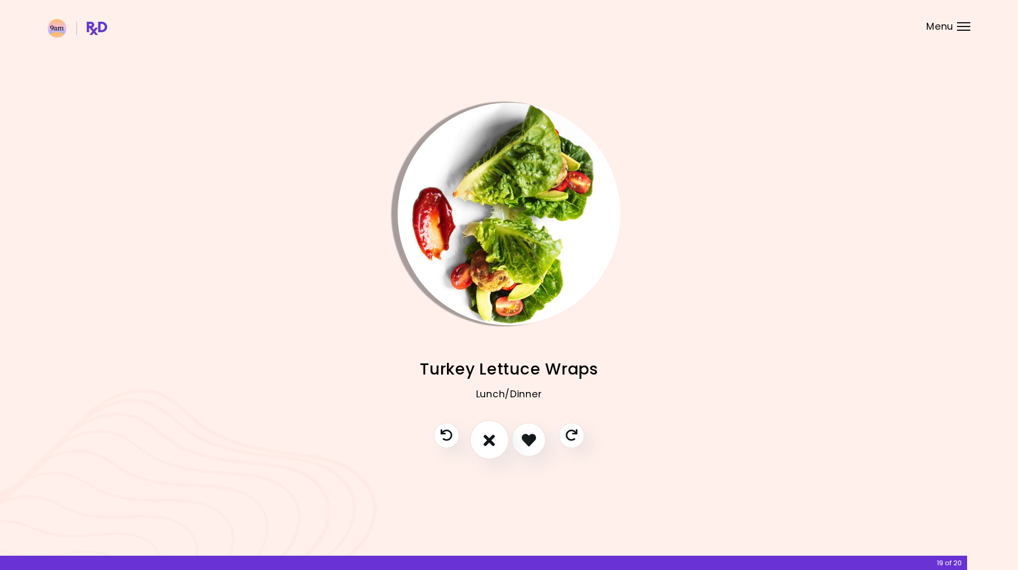
click at [508, 438] on div at bounding box center [509, 445] width 172 height 45
click at [505, 438] on button "I don't like this recipe" at bounding box center [489, 440] width 39 height 39
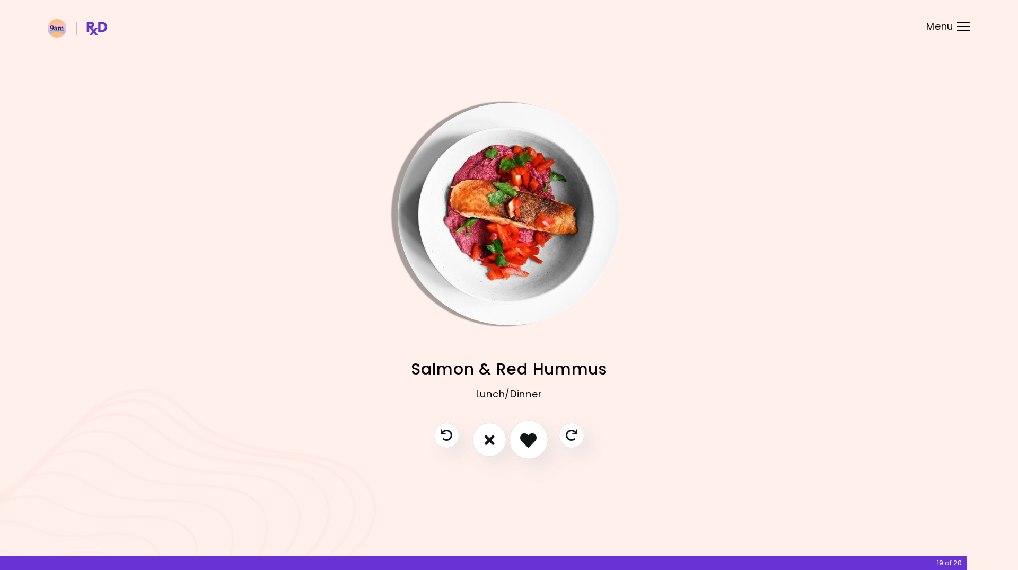
click at [524, 442] on icon "I like this recipe" at bounding box center [528, 440] width 16 height 16
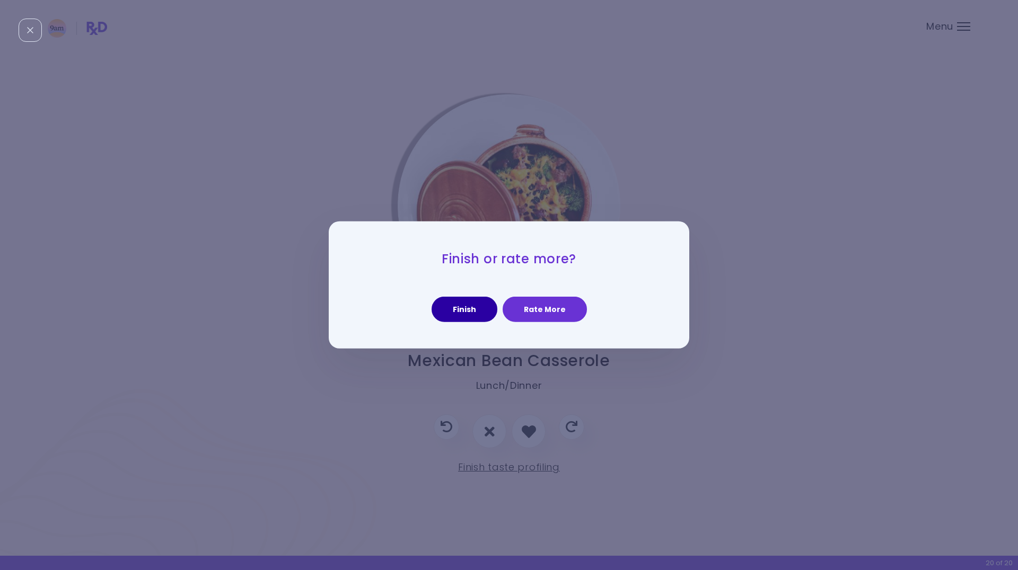
click at [477, 312] on button "Finish" at bounding box center [465, 309] width 66 height 25
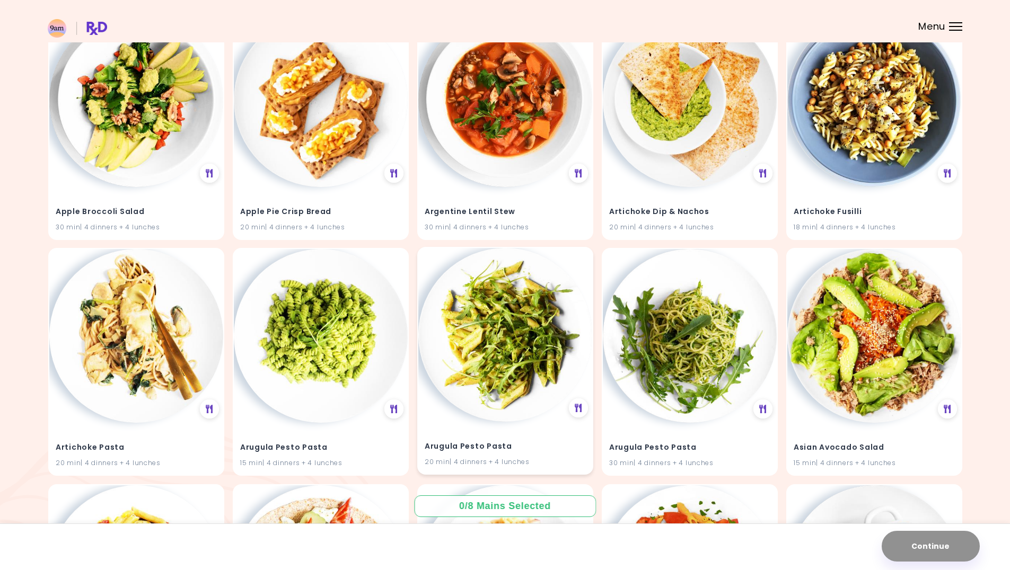
scroll to position [159, 0]
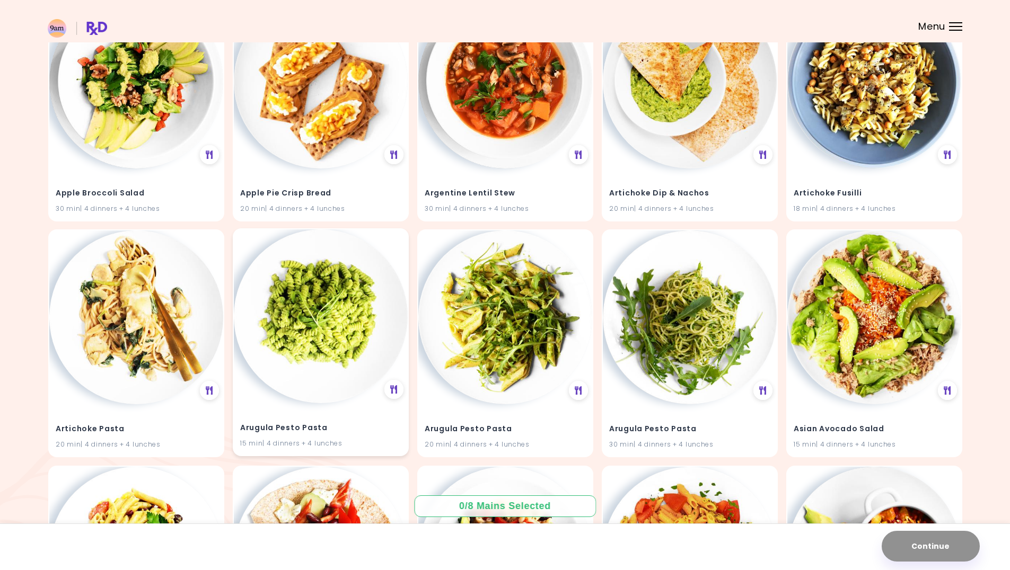
click at [346, 423] on h4 "Arugula Pesto Pasta" at bounding box center [320, 428] width 161 height 17
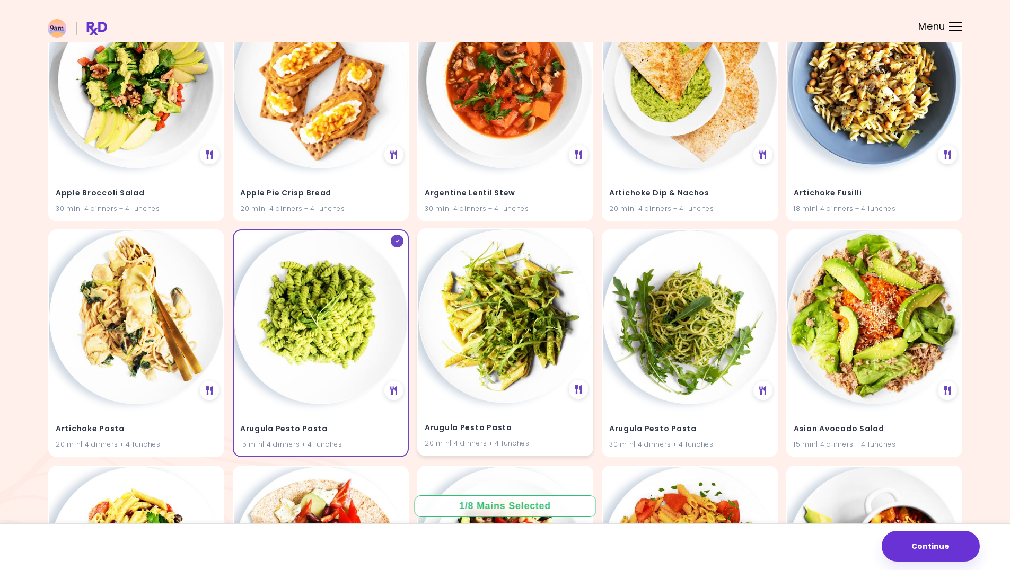
click at [547, 427] on h4 "Arugula Pesto Pasta" at bounding box center [505, 428] width 161 height 17
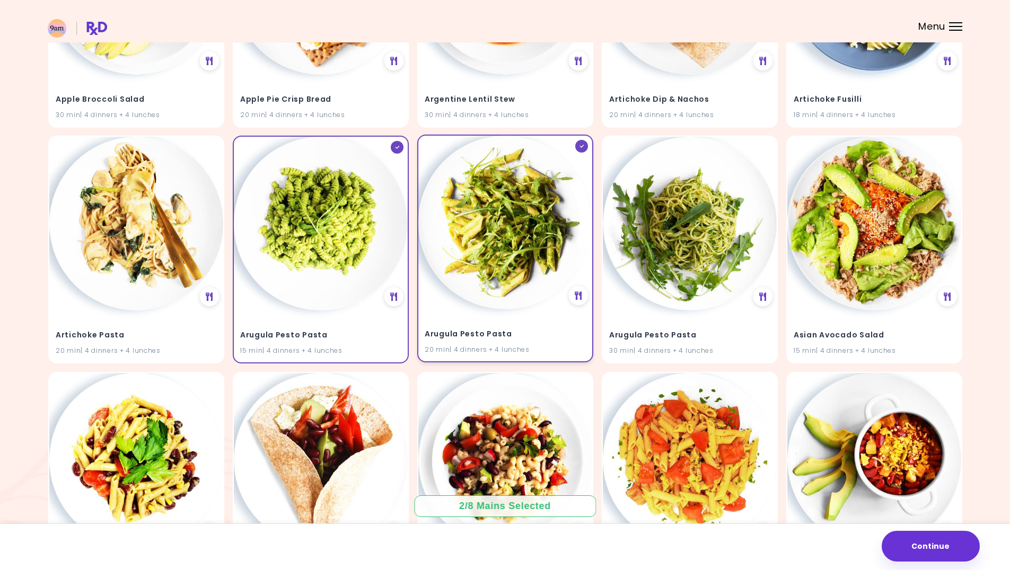
scroll to position [265, 0]
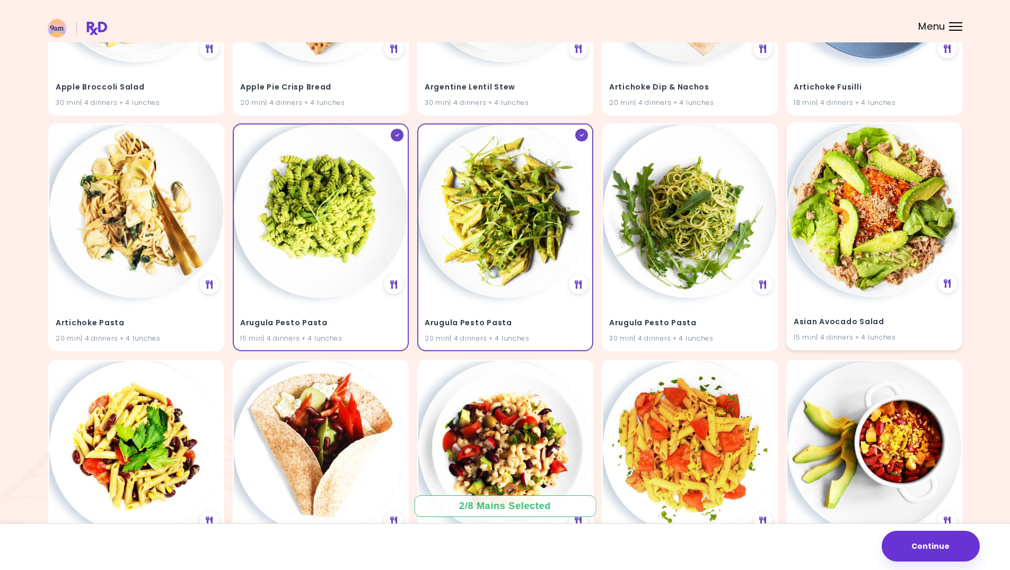
click at [886, 316] on h4 "Asian Avocado Salad" at bounding box center [874, 322] width 161 height 17
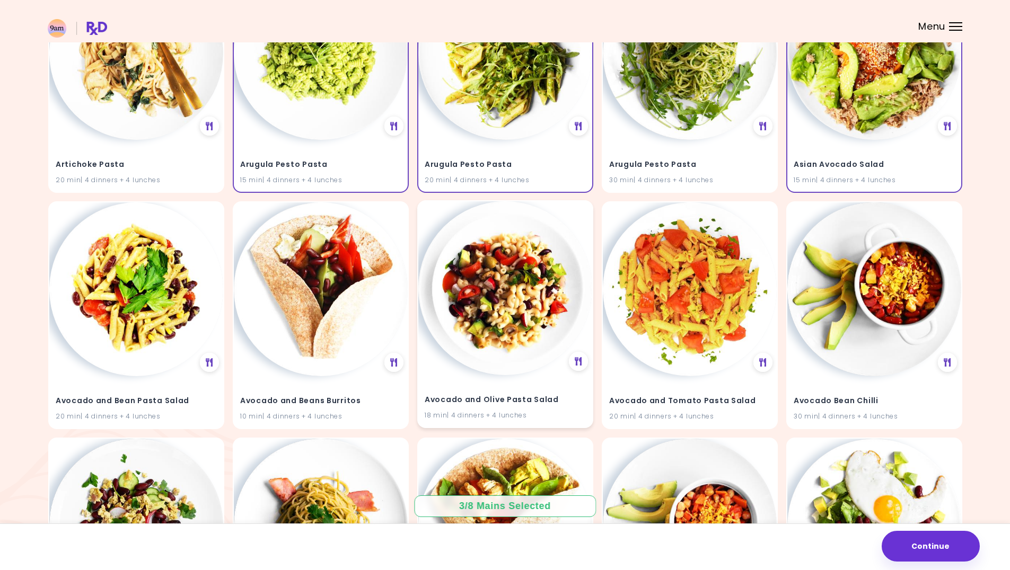
scroll to position [424, 0]
click at [528, 402] on h4 "Avocado and Olive Pasta Salad" at bounding box center [505, 399] width 161 height 17
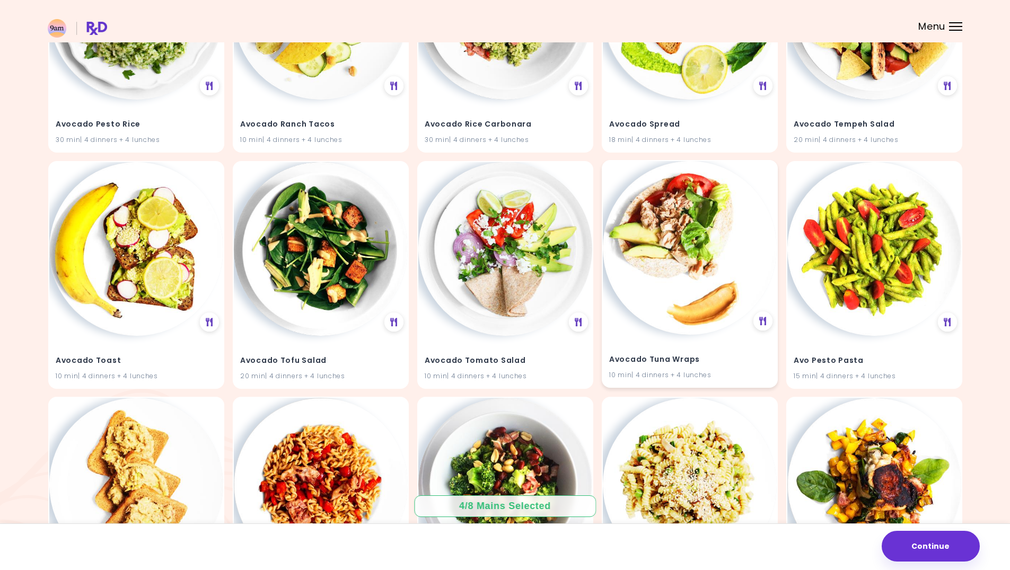
scroll to position [1561, 0]
